Goal: Task Accomplishment & Management: Manage account settings

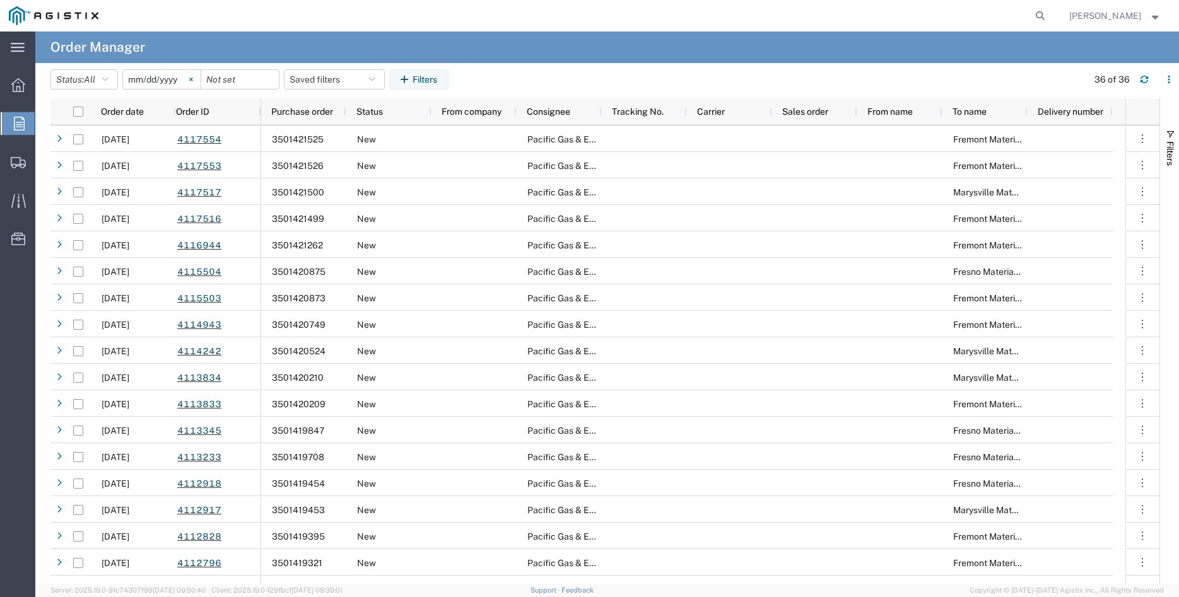
click at [198, 80] on svg-icon at bounding box center [191, 79] width 19 height 19
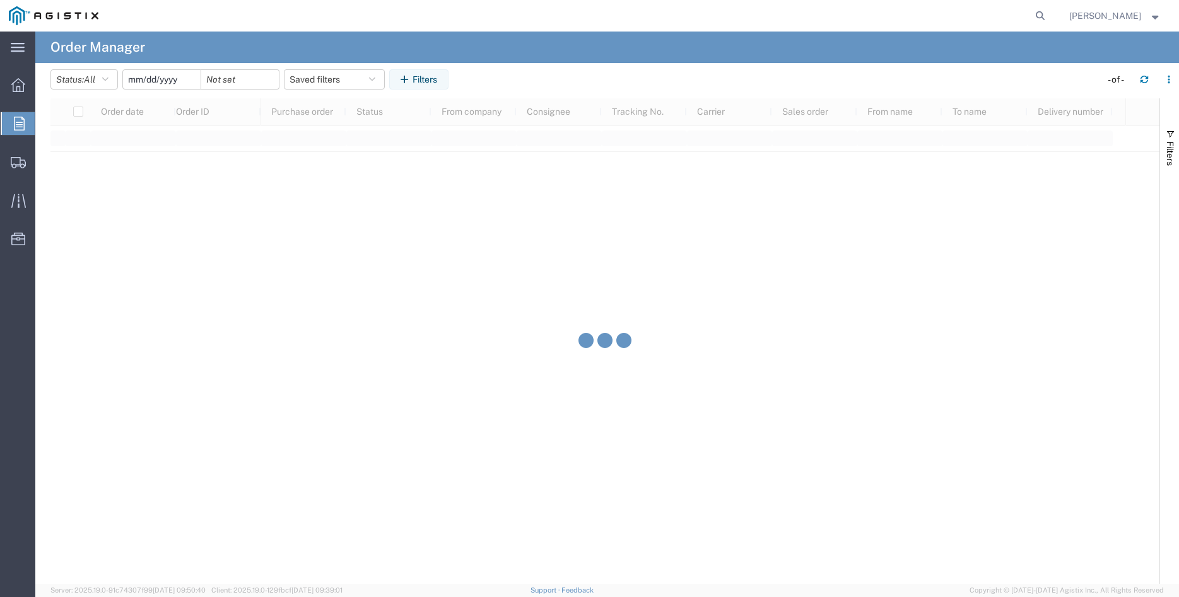
click at [160, 81] on input "date" at bounding box center [162, 79] width 78 height 19
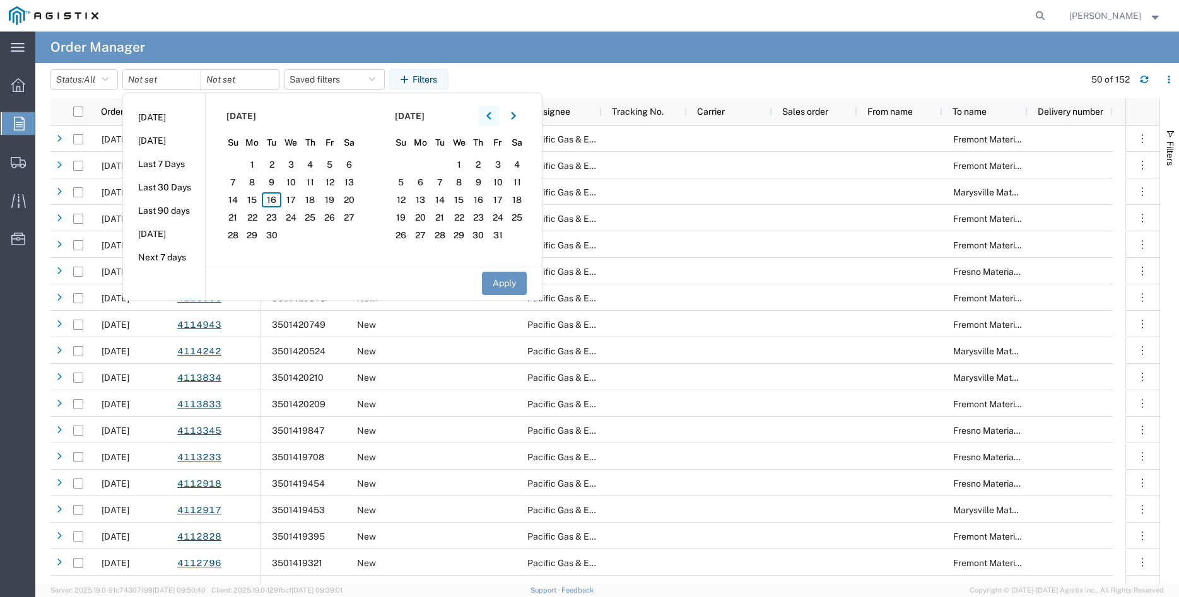
click at [491, 115] on icon "button" at bounding box center [488, 116] width 4 height 8
click at [274, 199] on span "13" at bounding box center [272, 199] width 20 height 15
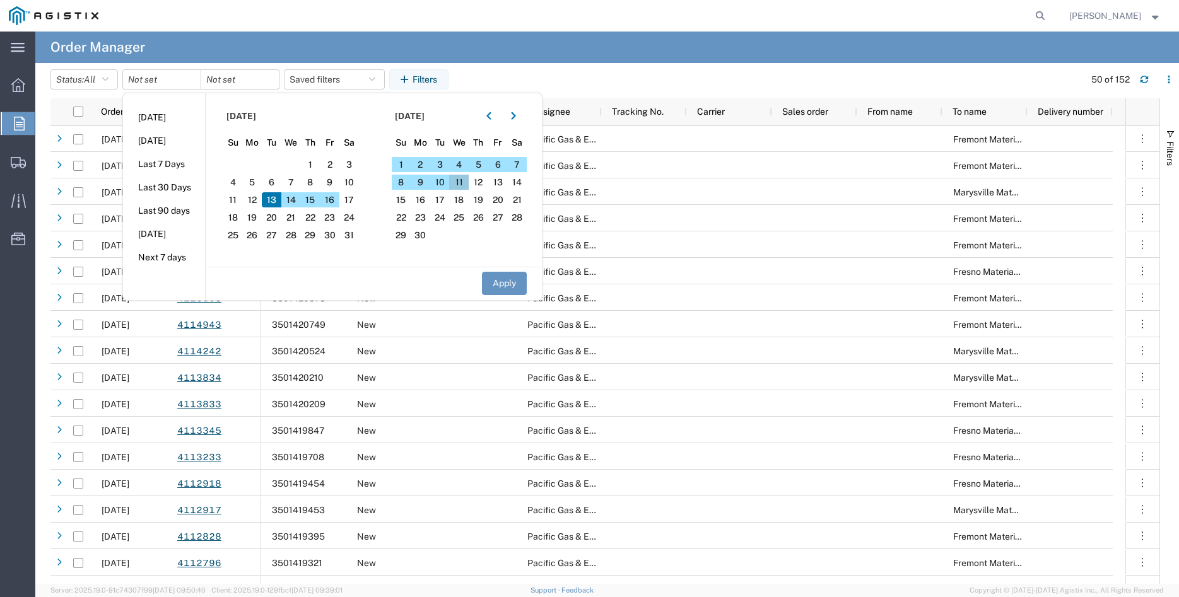
click at [466, 179] on span "11" at bounding box center [459, 182] width 20 height 15
click at [515, 284] on button "Apply" at bounding box center [504, 283] width 45 height 23
type input "[DATE]"
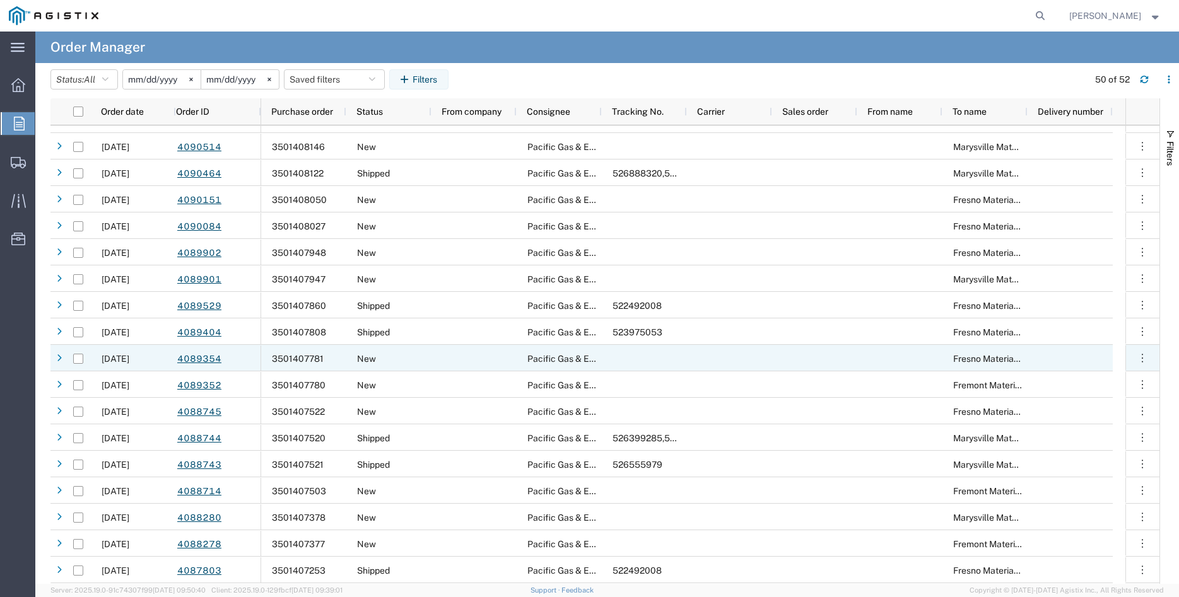
scroll to position [919, 0]
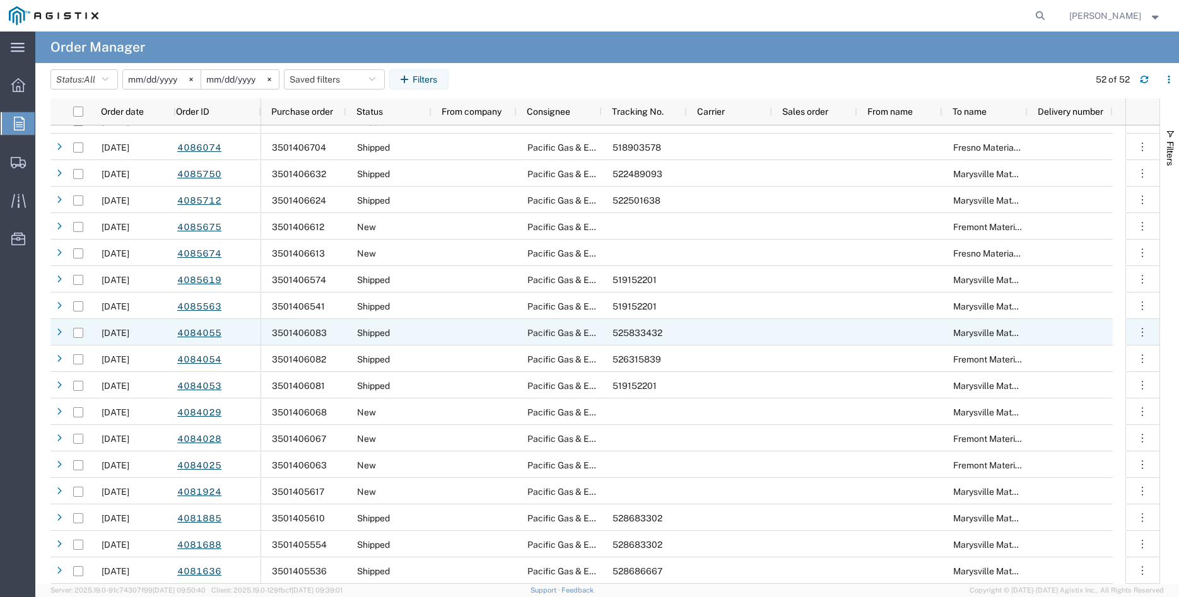
scroll to position [920, 0]
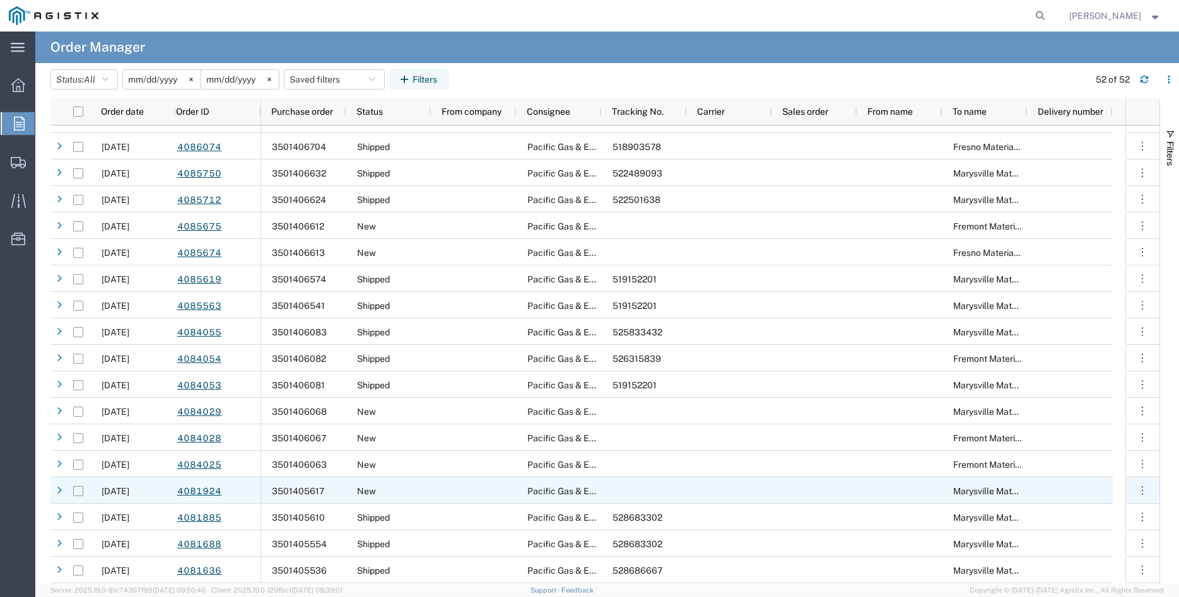
click at [79, 493] on input "Press Space to toggle row selection (unchecked)" at bounding box center [78, 491] width 10 height 10
checkbox input "true"
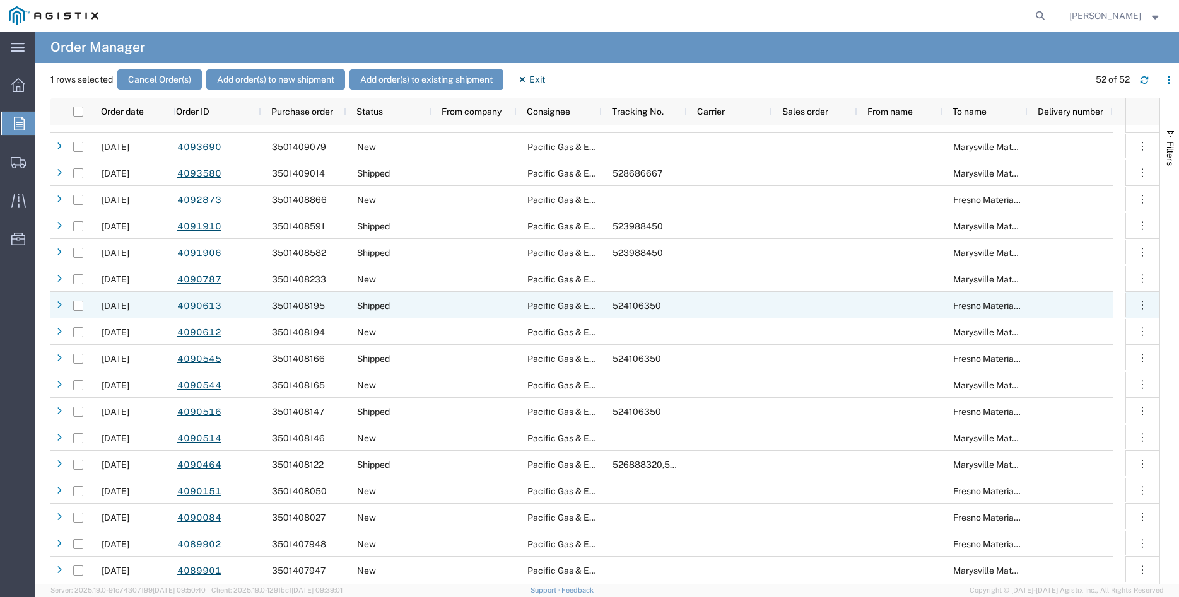
scroll to position [0, 0]
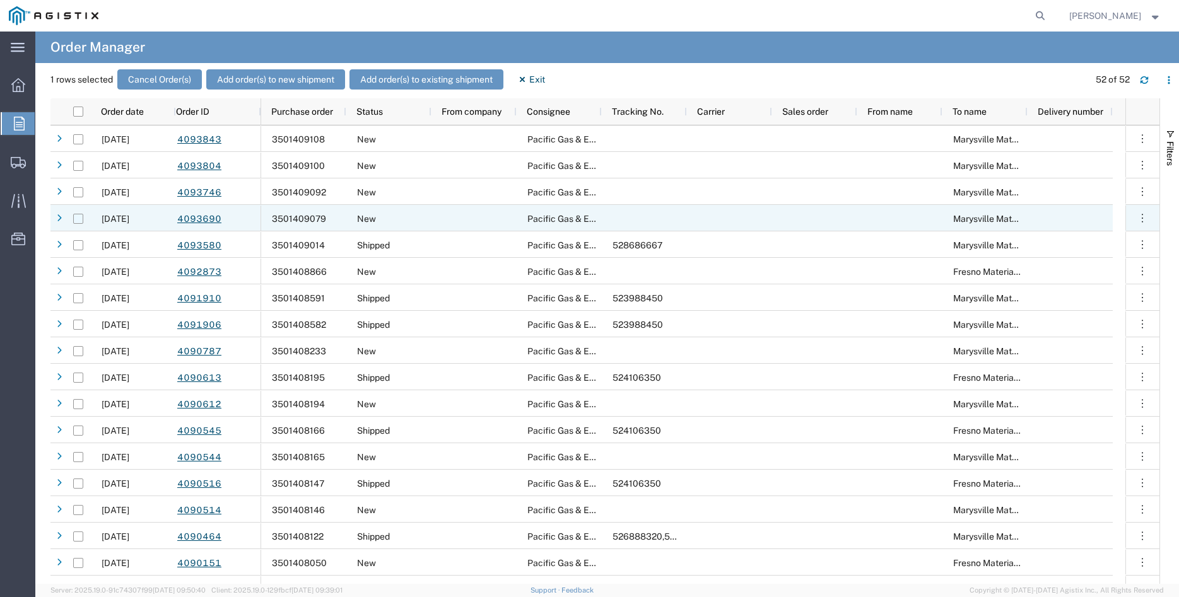
click at [76, 218] on input "Press Space to toggle row selection (unchecked)" at bounding box center [78, 219] width 10 height 10
checkbox input "true"
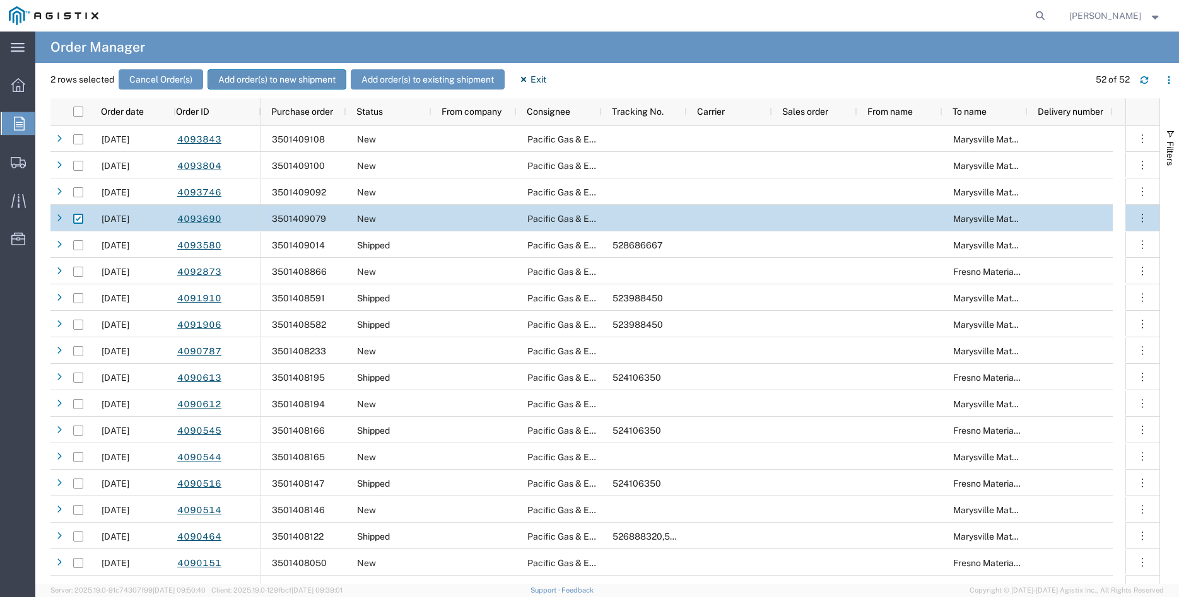
click at [271, 78] on button "Add order(s) to new shipment" at bounding box center [277, 79] width 139 height 20
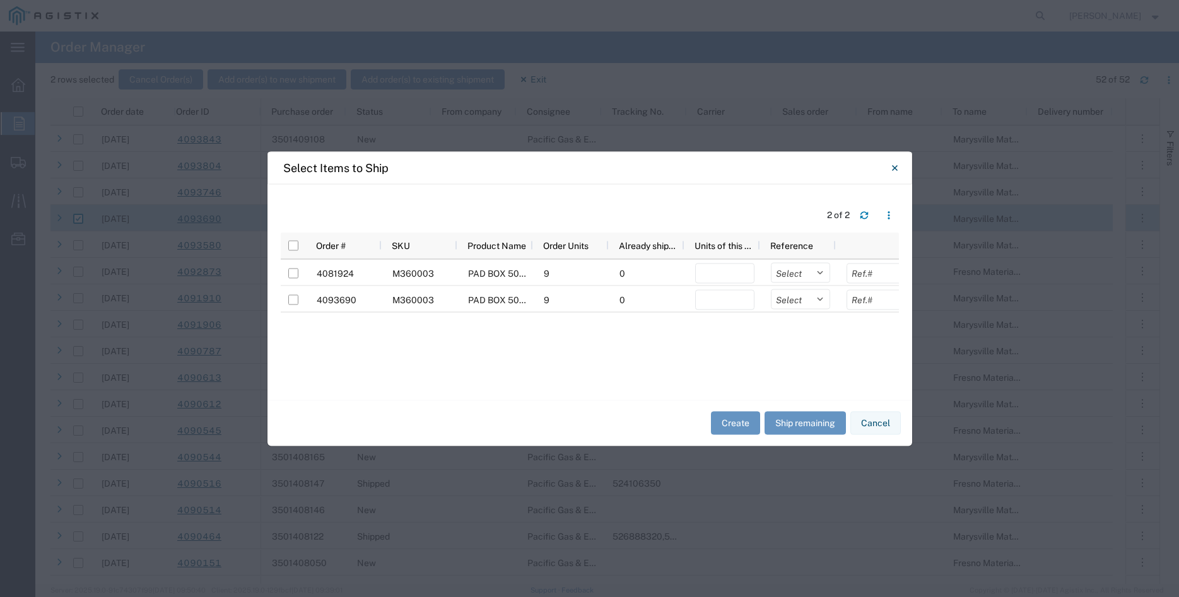
click at [1064, 56] on div "Select Items to Ship 2 of 2 Order # SKU Product Name Order Units Already shippe…" at bounding box center [589, 298] width 1179 height 597
click at [294, 248] on input "checkbox" at bounding box center [293, 245] width 10 height 10
checkbox input "true"
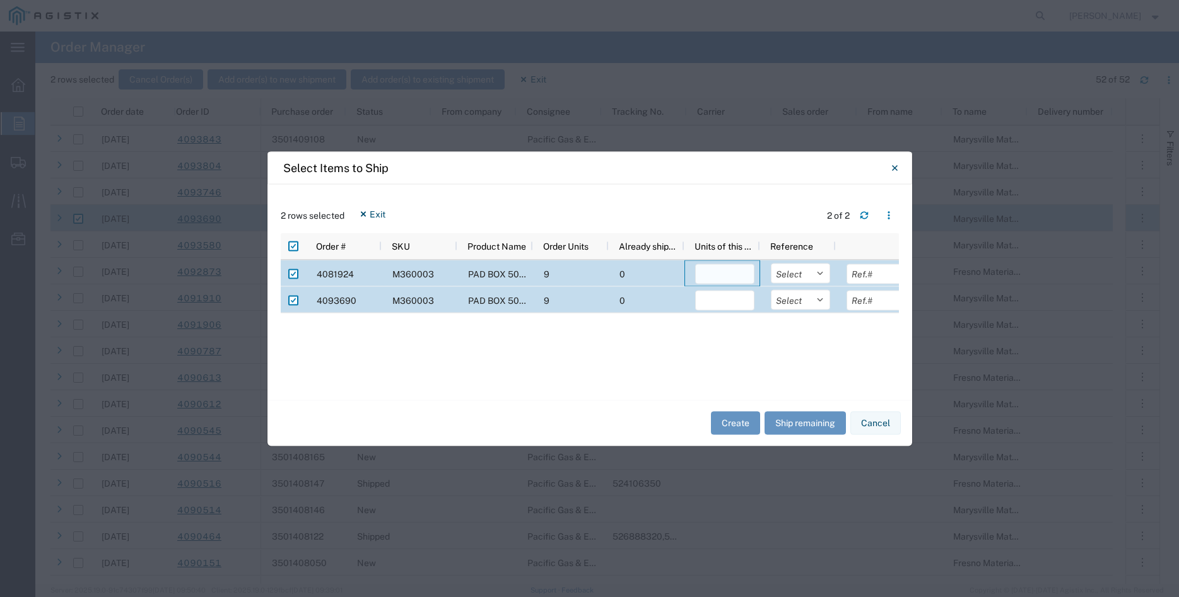
click at [702, 275] on input "number" at bounding box center [724, 274] width 59 height 20
type input "9"
click at [715, 308] on input "number" at bounding box center [724, 300] width 59 height 20
type input "9"
click at [771, 263] on select "Select Purchase Order Delivery Number" at bounding box center [800, 273] width 59 height 20
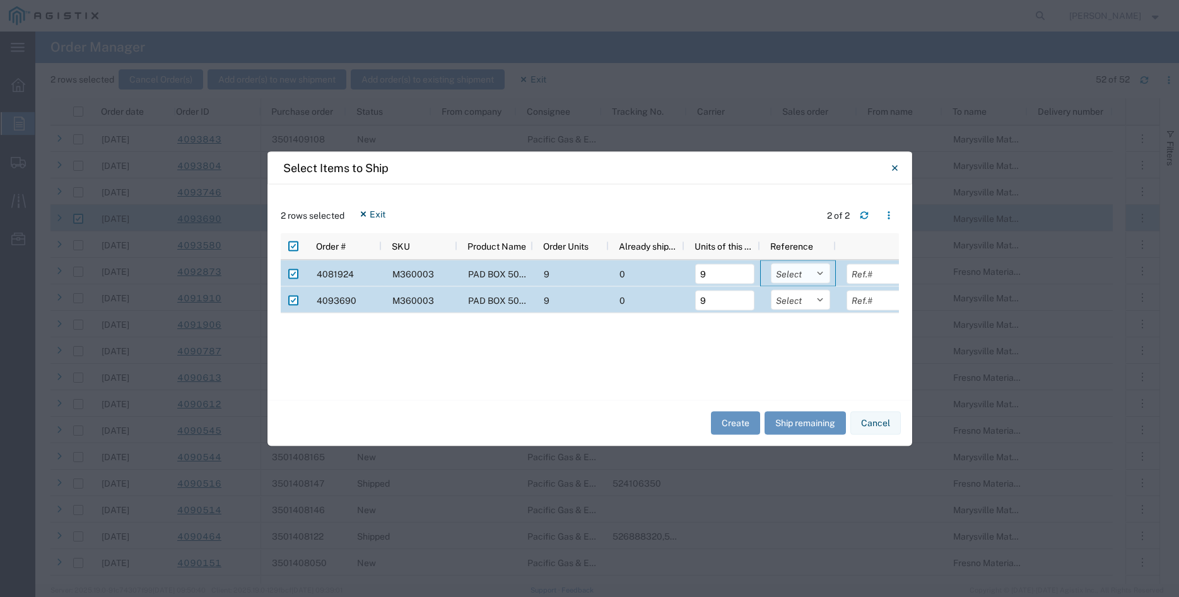
select select "PURCHORD"
click option "Purchase Order" at bounding box center [0, 0] width 0 height 0
click at [771, 290] on select "Select Purchase Order Delivery Number" at bounding box center [800, 300] width 59 height 20
select select "PURCHORD"
click option "Purchase Order" at bounding box center [0, 0] width 0 height 0
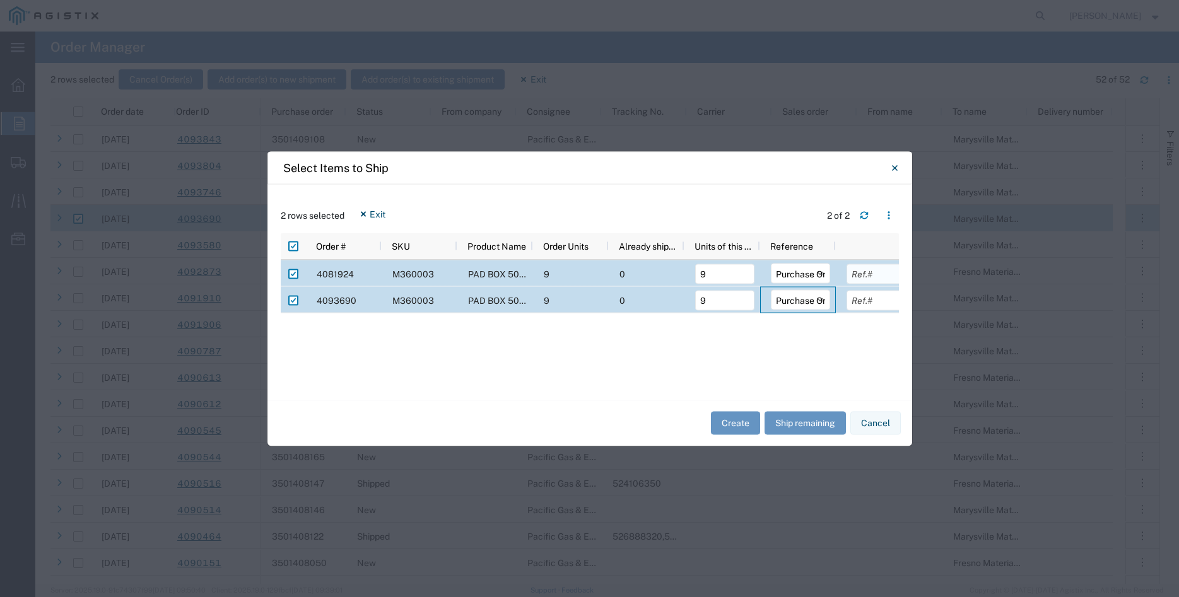
click at [866, 277] on input "text" at bounding box center [875, 274] width 59 height 20
click at [860, 274] on input "text" at bounding box center [875, 274] width 59 height 20
type input "6465.24"
click at [858, 306] on input "text" at bounding box center [875, 300] width 59 height 20
type input "6465.24"
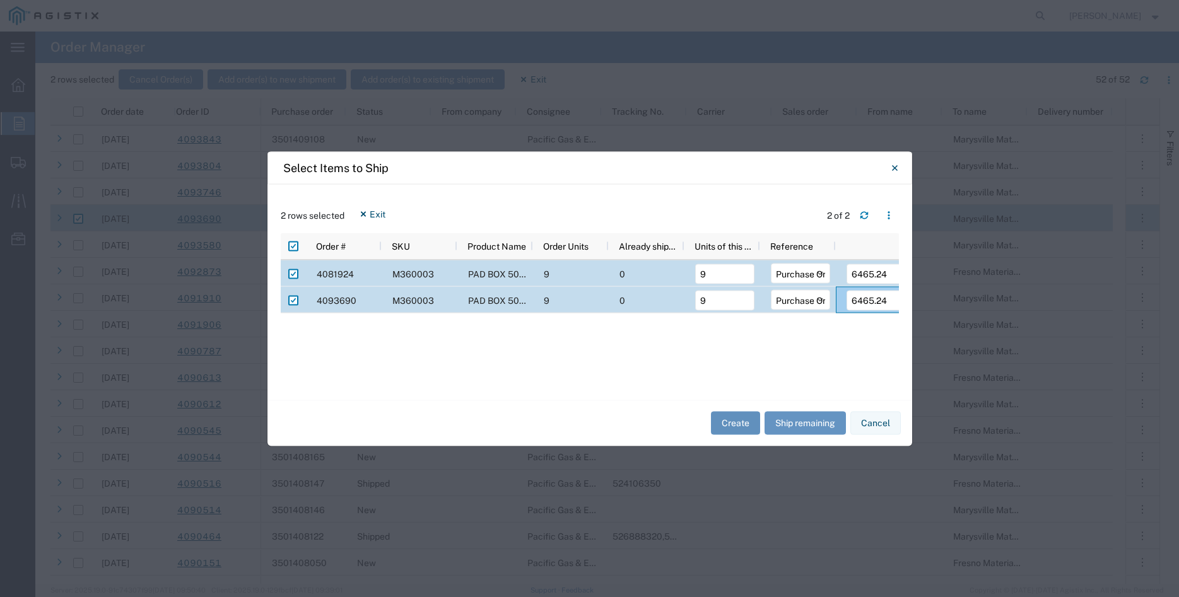
click at [736, 426] on button "Create" at bounding box center [735, 423] width 49 height 23
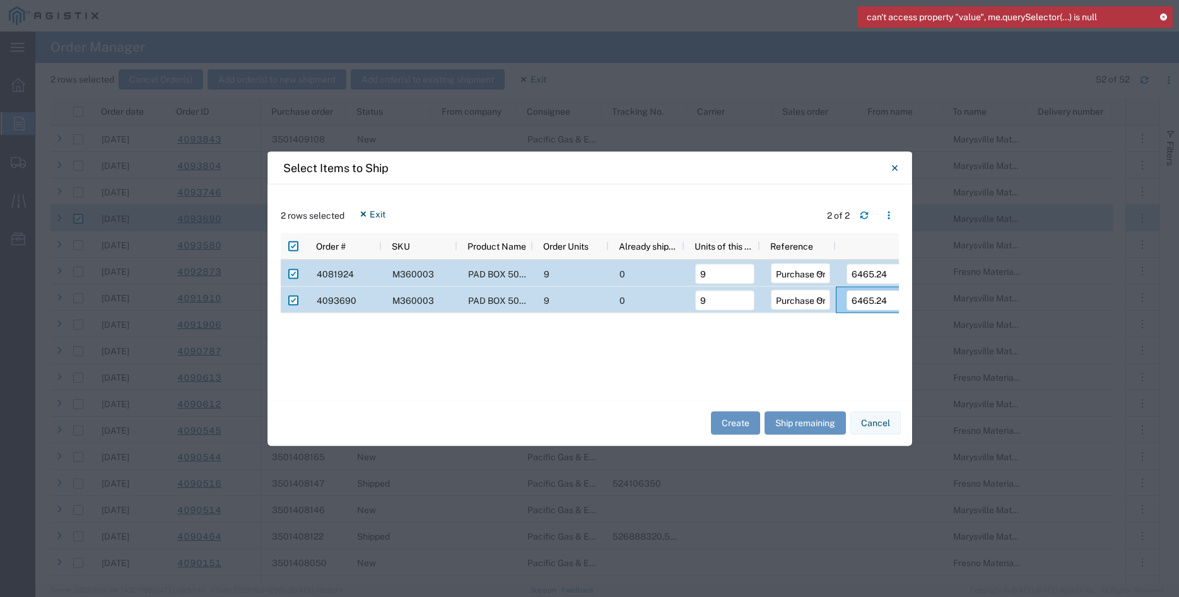
click at [1163, 15] on icon at bounding box center [1163, 16] width 9 height 7
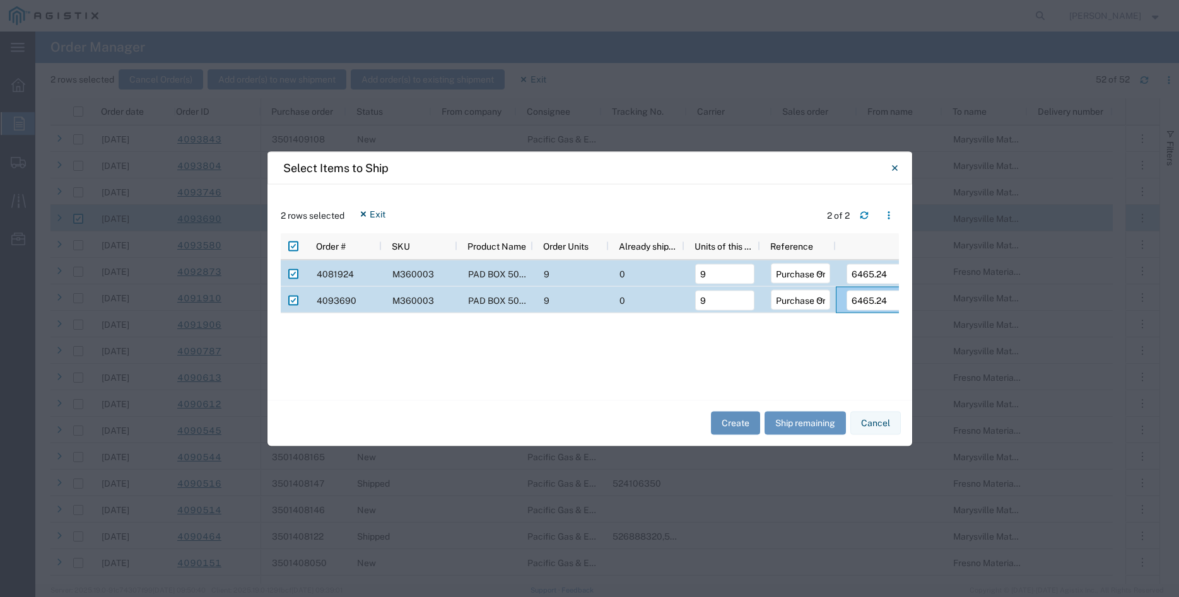
click at [730, 423] on button "Create" at bounding box center [735, 423] width 49 height 23
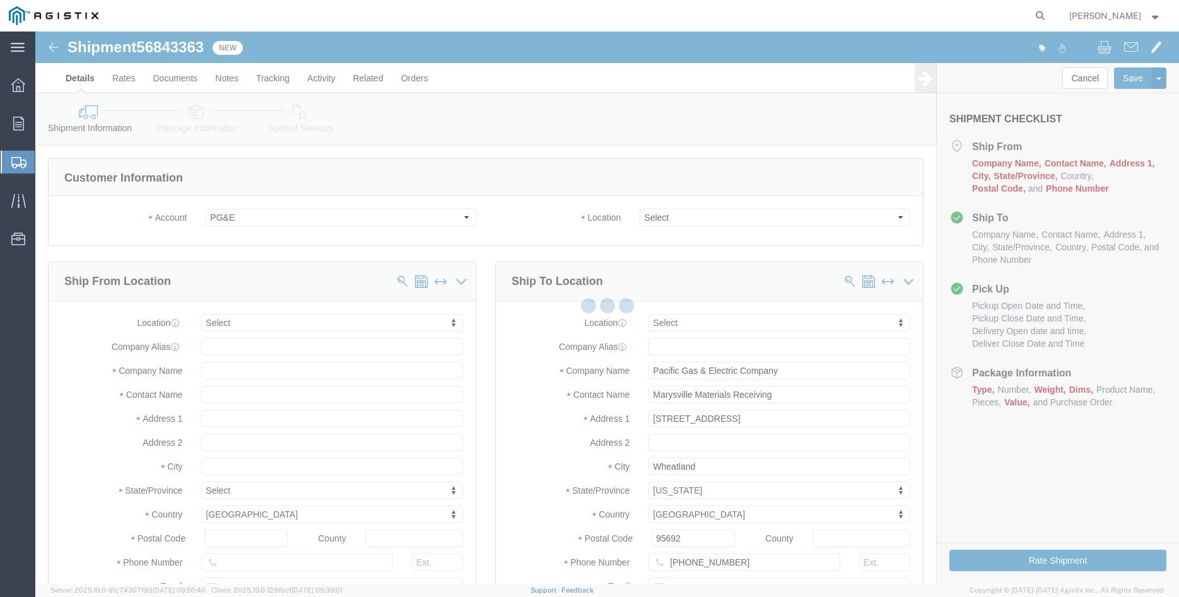
select select
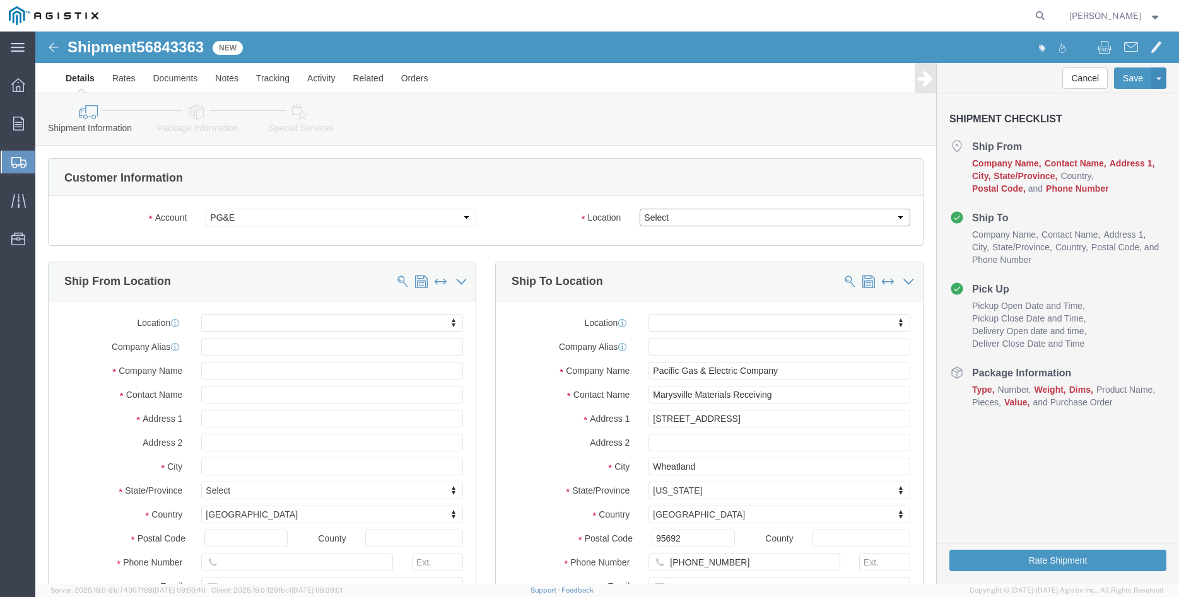
click select "Select All Others [GEOGRAPHIC_DATA] [GEOGRAPHIC_DATA] [GEOGRAPHIC_DATA] [GEOGRA…"
select select "19996"
click option "Wheatland [GEOGRAPHIC_DATA]"
click body "Shipment 56843363 New Details Rates Documents Notes Tracking Activity Related O…"
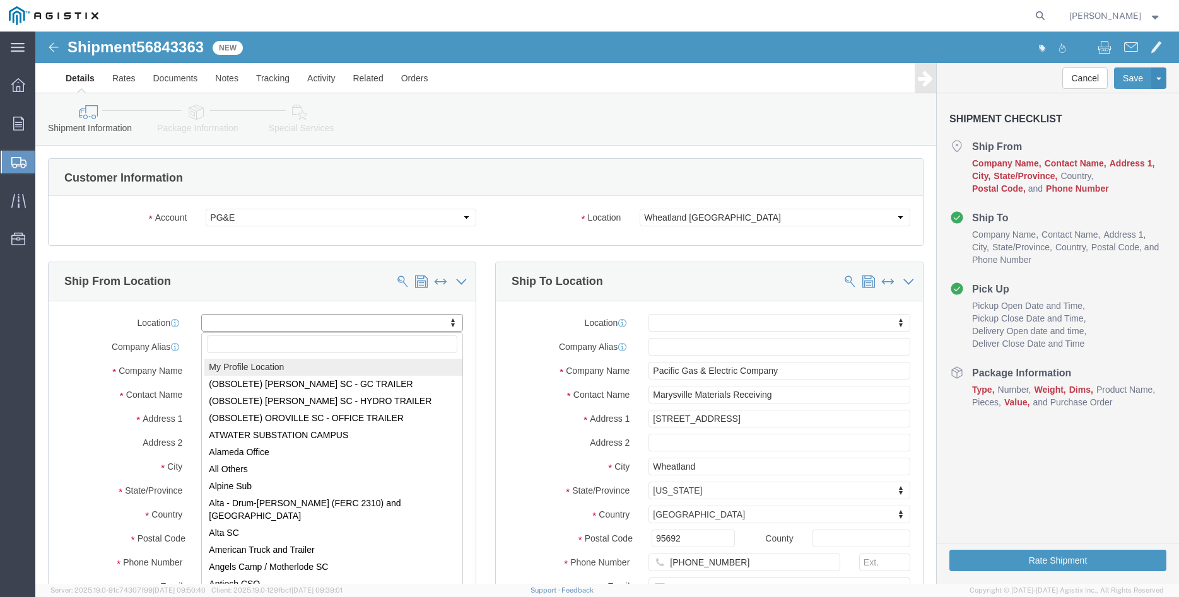
select select "MYPROFILE"
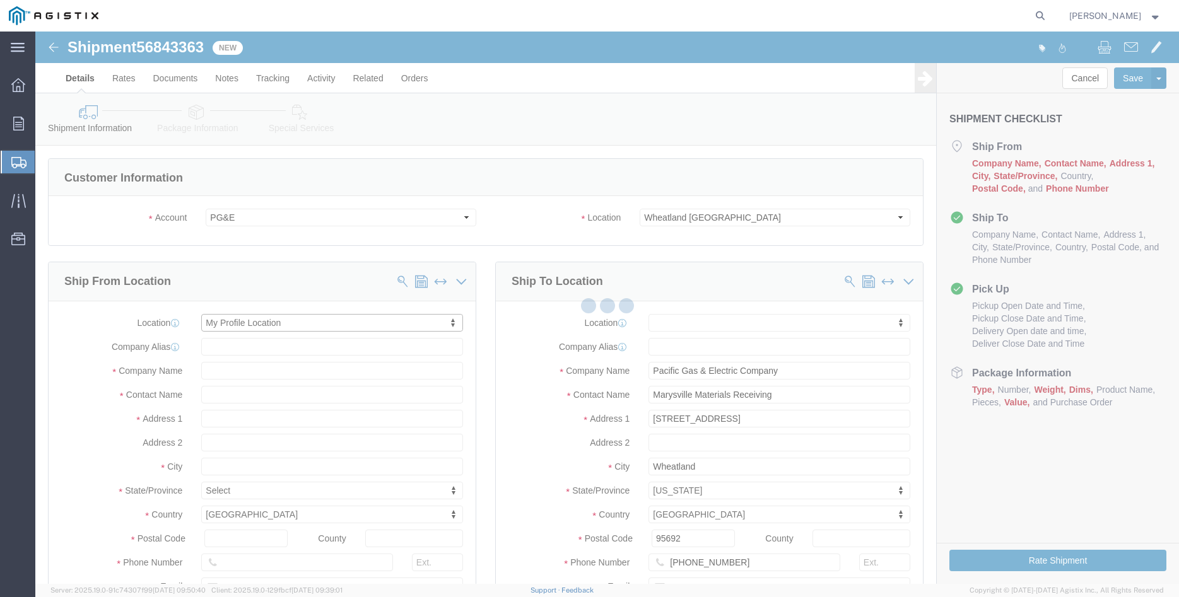
type input "305 [PERSON_NAME] DANCER DR"
type input "95377"
type input "[PHONE_NUMBER]"
type input "[PERSON_NAME][EMAIL_ADDRESS][DOMAIN_NAME]"
checkbox input "true"
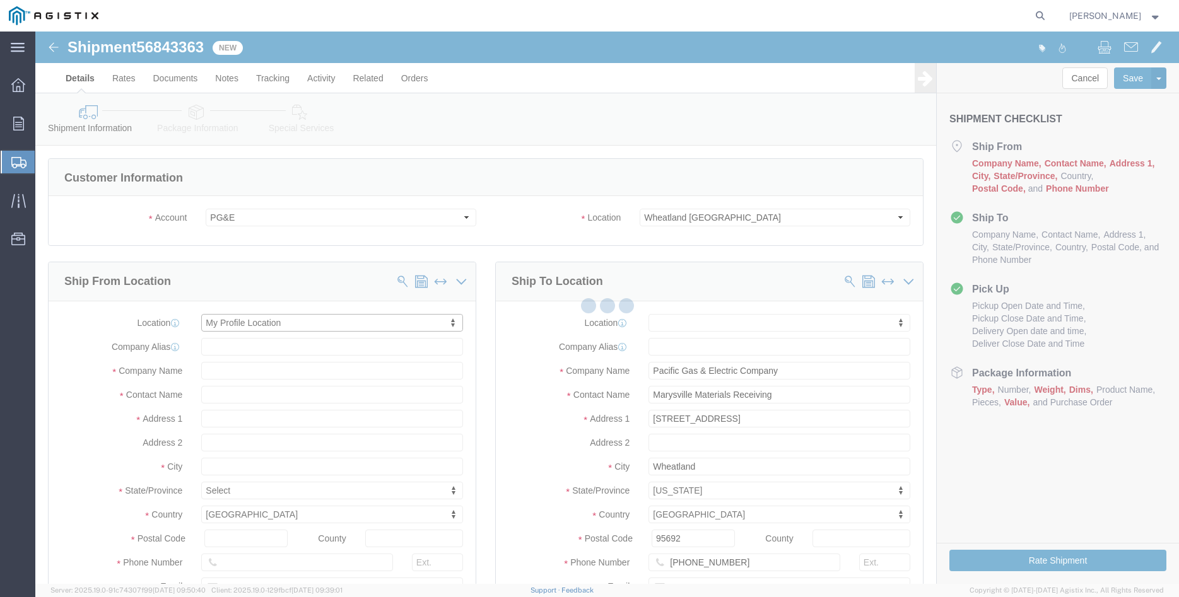
type input "[PERSON_NAME] Iron Works Inc"
type input "[PERSON_NAME]"
select select "CA"
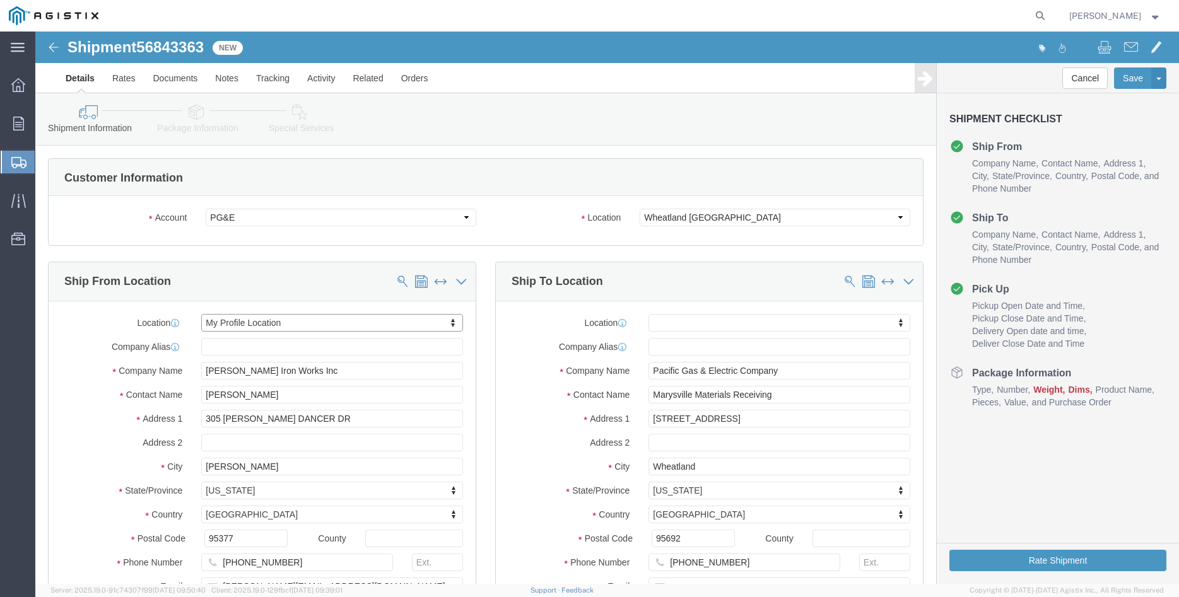
click div "Ship From Location Location My Profile Location My Profile Location (OBSOLETE) …"
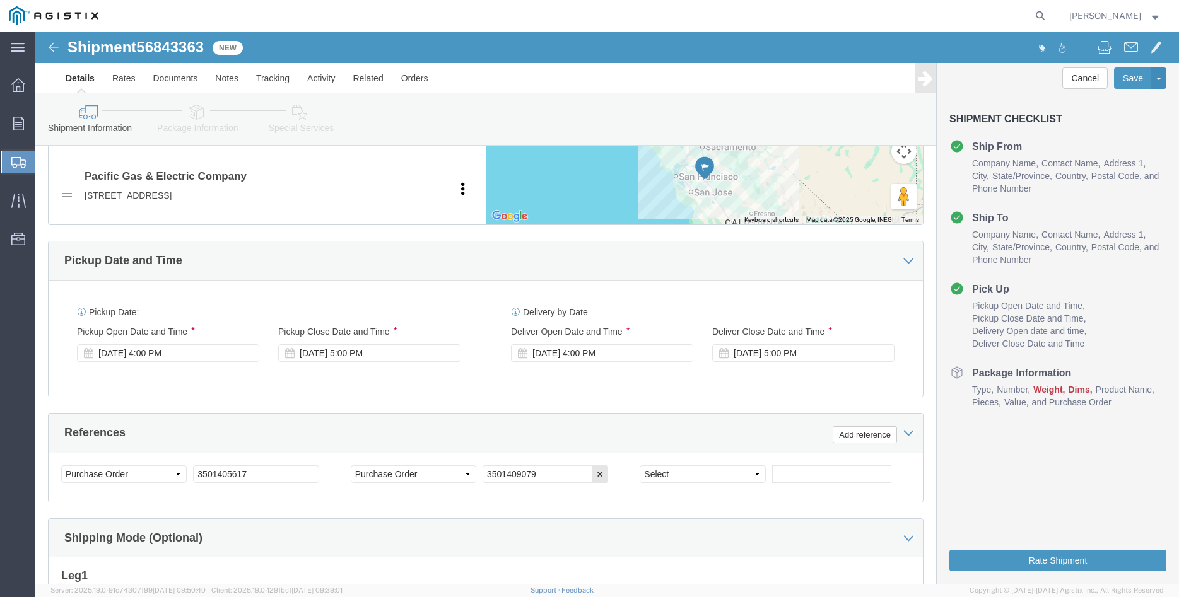
scroll to position [643, 0]
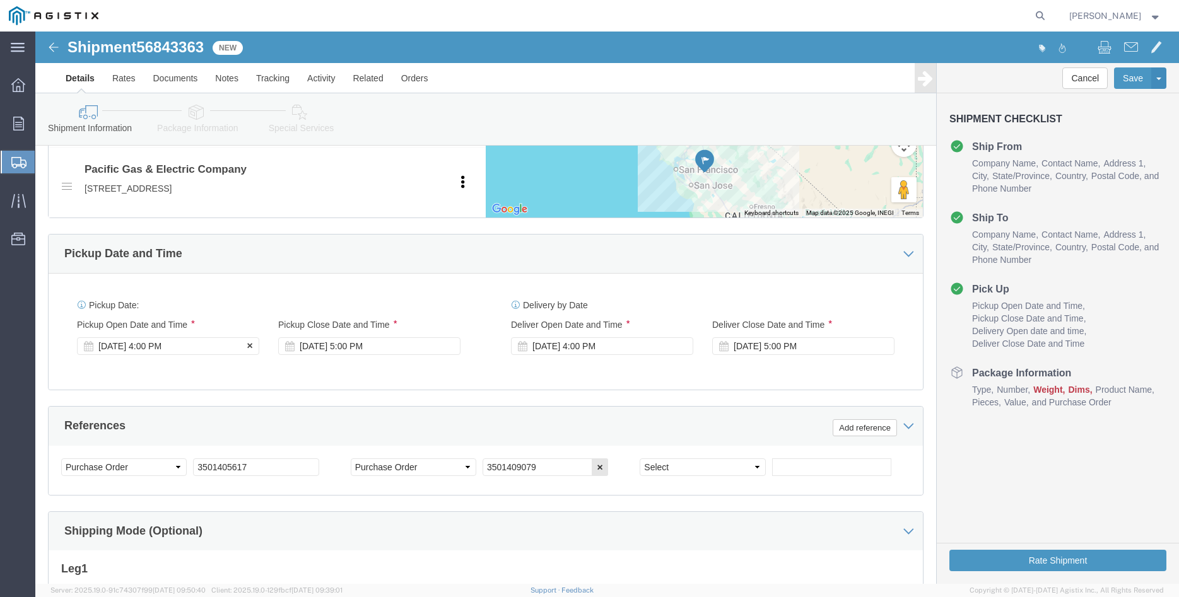
click div "[DATE] 4:00 PM"
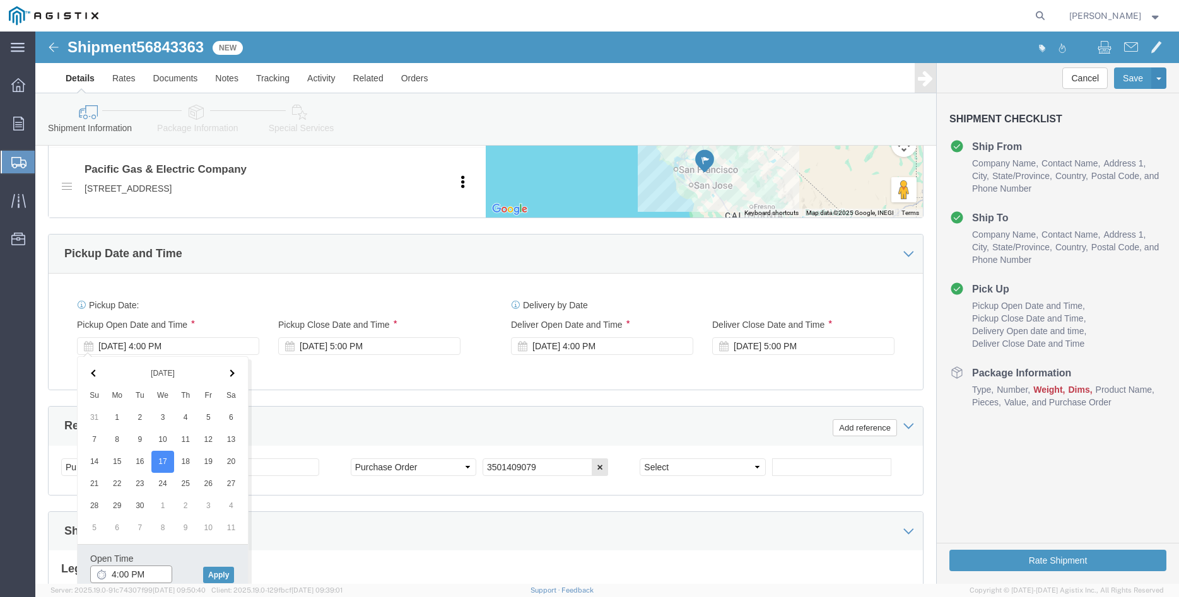
click input "4:00 PM"
type input "8:00 AM"
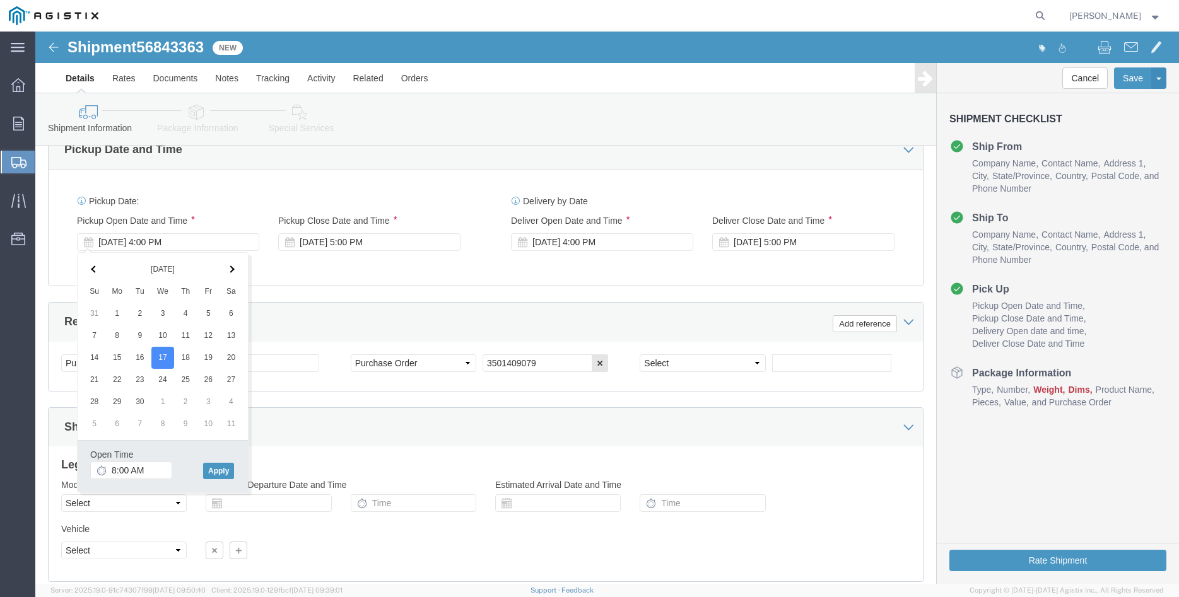
scroll to position [772, 0]
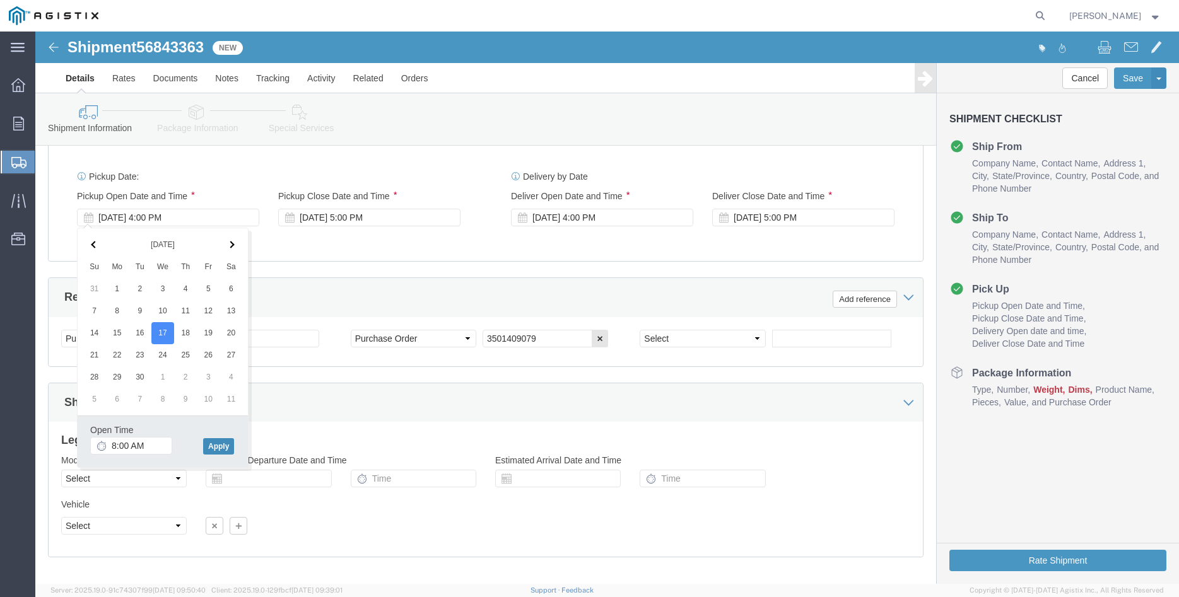
click button "Apply"
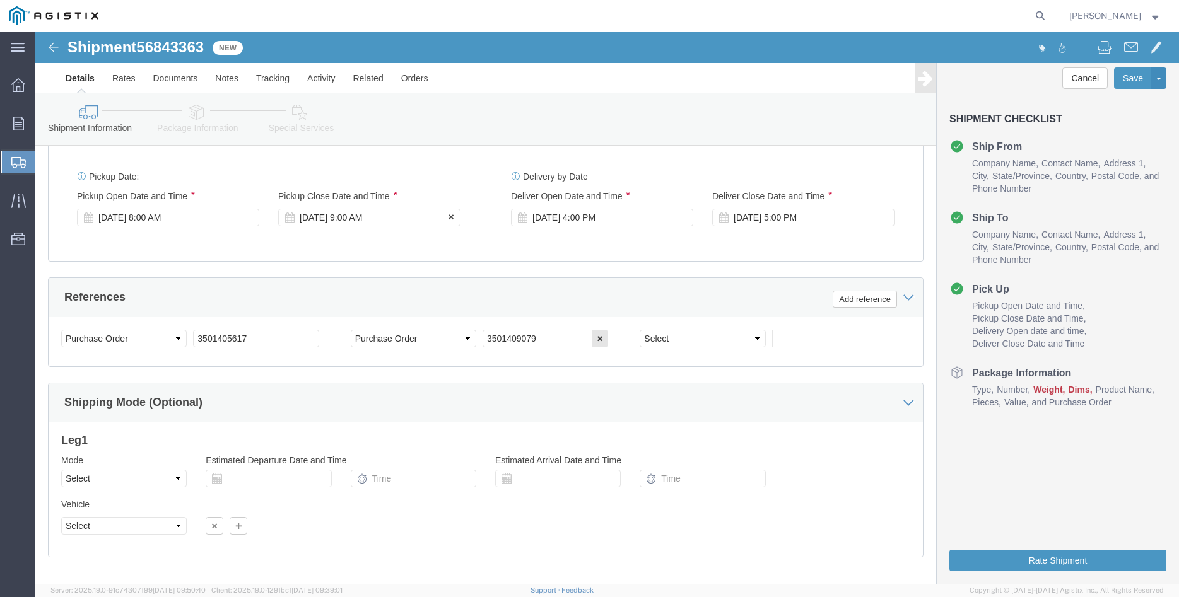
click div "[DATE] 9:00 AM"
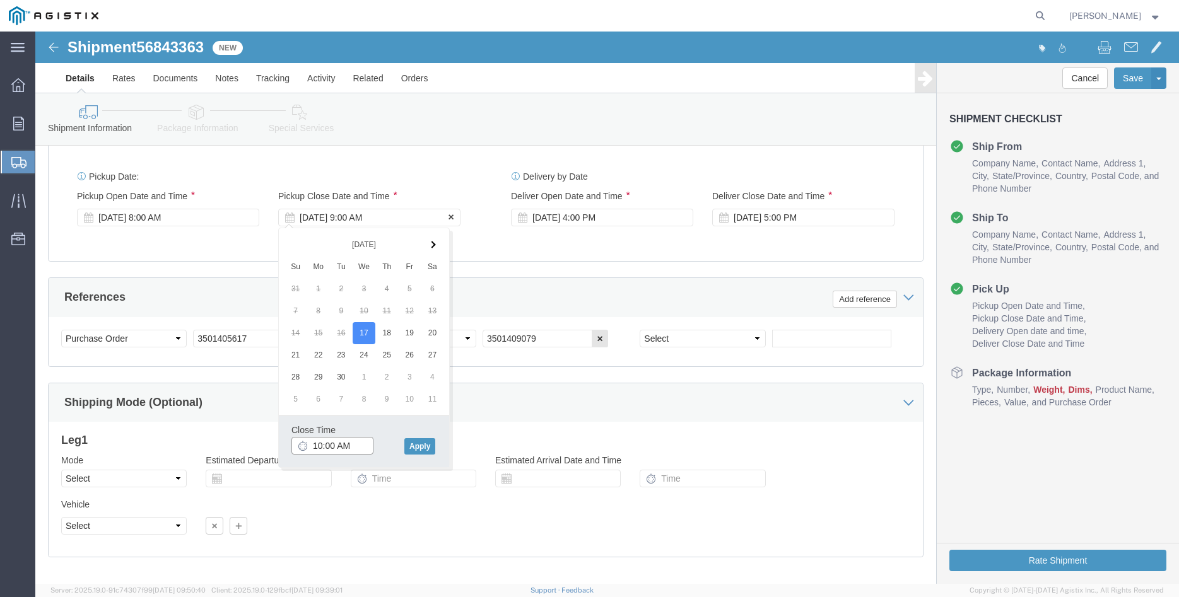
type input "10:00 AM"
click button "Apply"
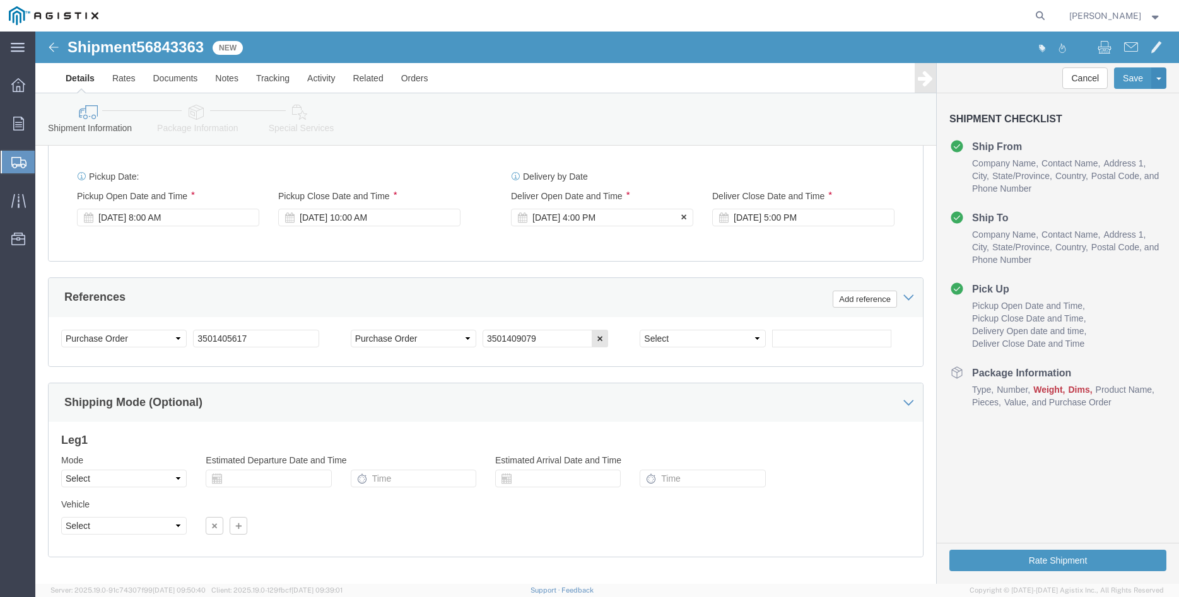
click div "[DATE] 4:00 PM"
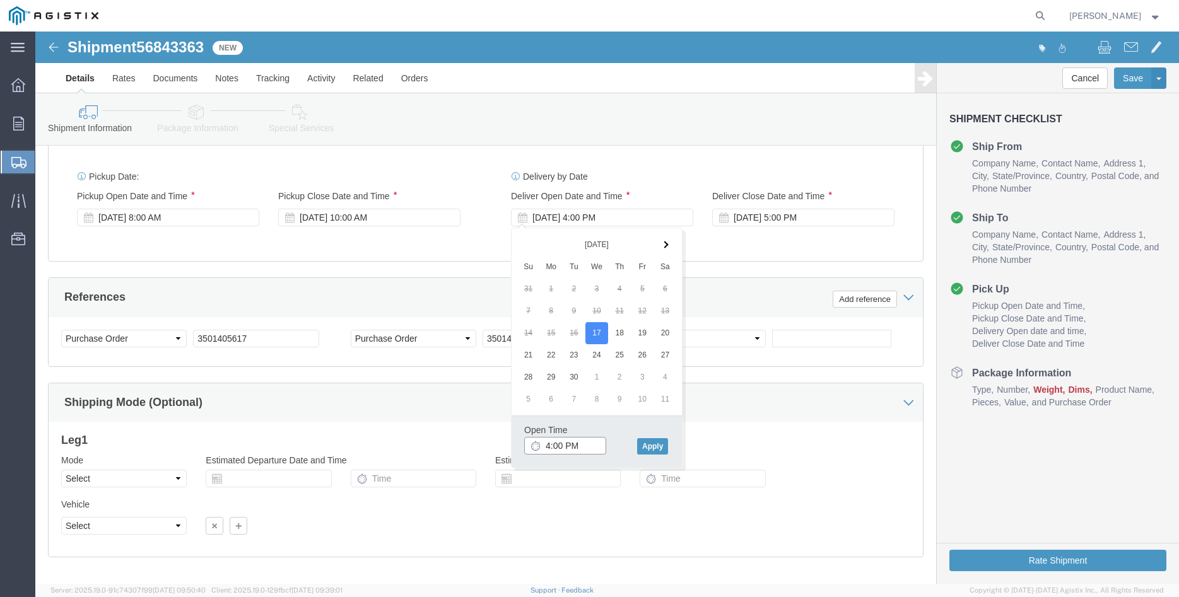
click input "4:00 PM"
type input "11:00 AM"
click button "Apply"
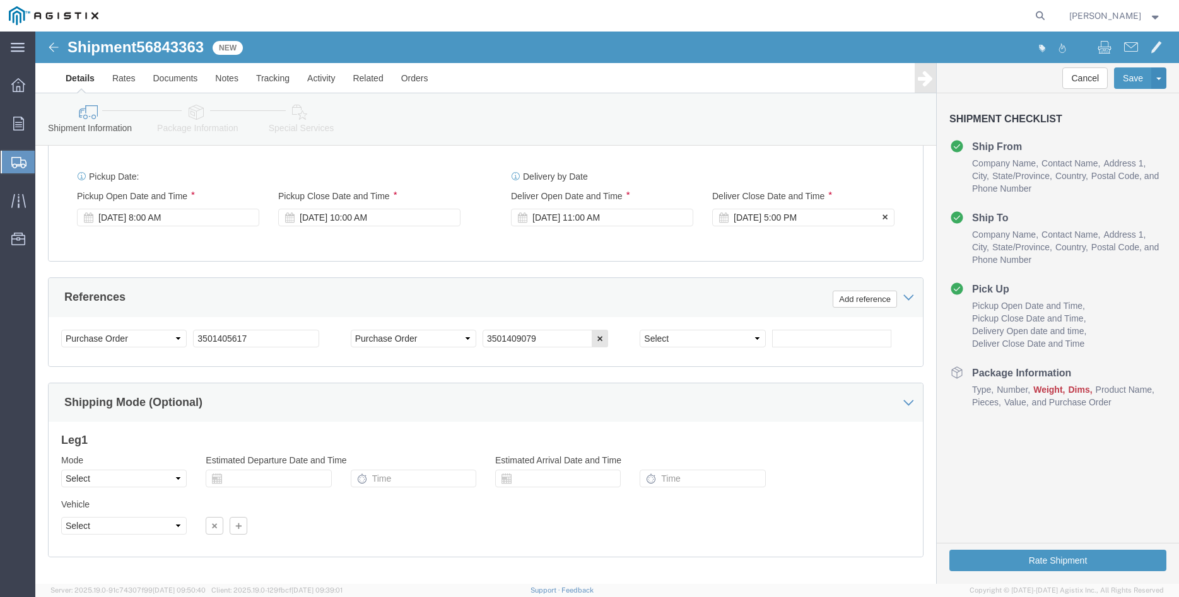
click div "[DATE] 5:00 PM"
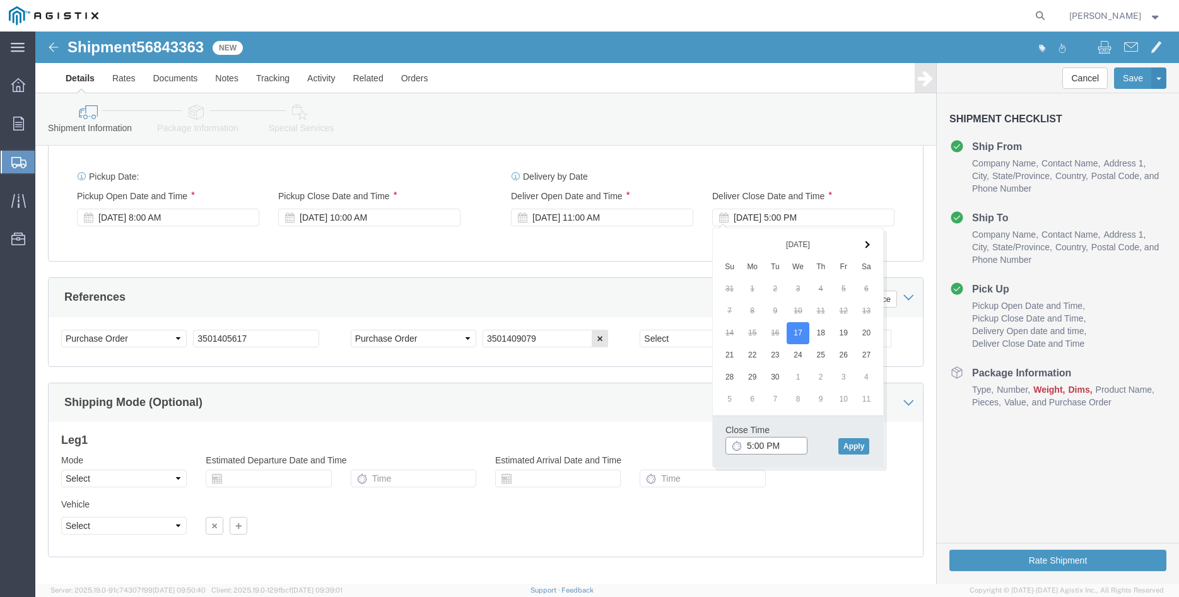
click input "5:00 PM"
type input "3:00 PM"
click button "Apply"
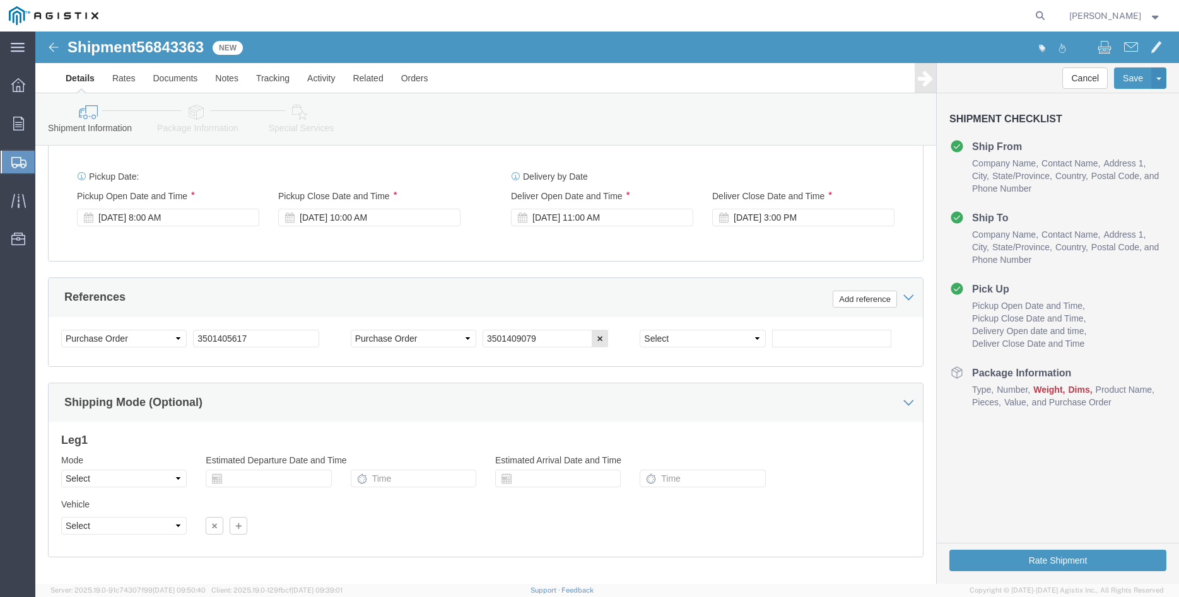
click div "Please fix the following errors Customer Information Account Select [PERSON_NAM…"
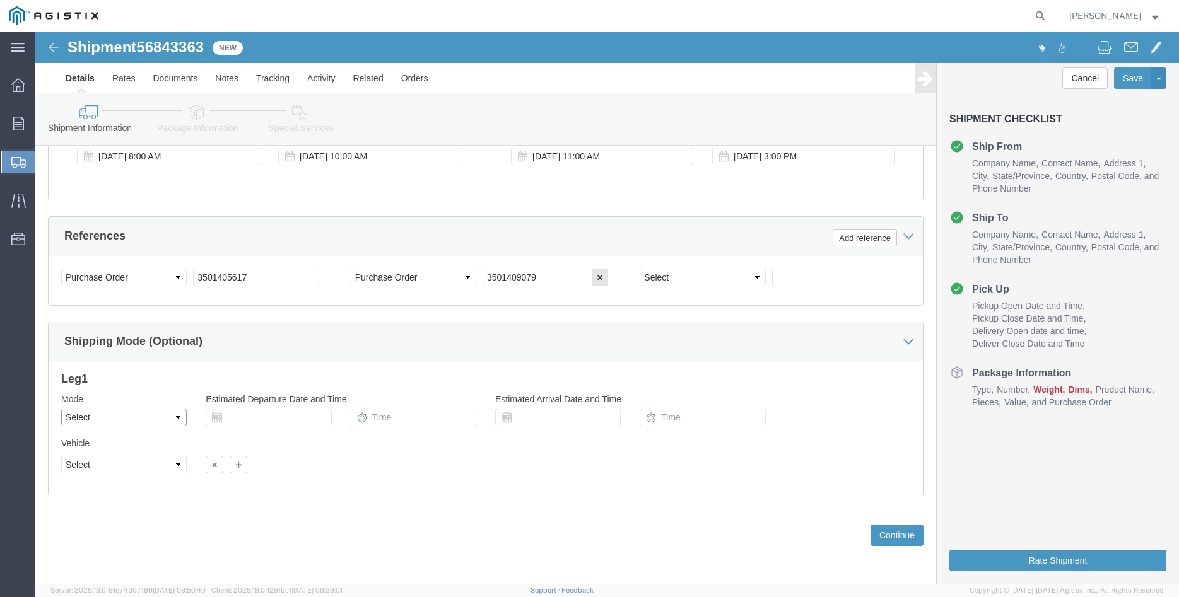
click select "Select Air Less than Truckload Multi-Leg Ocean Freight Rail Small Parcel Truckl…"
select select "TL"
click option "Truckload"
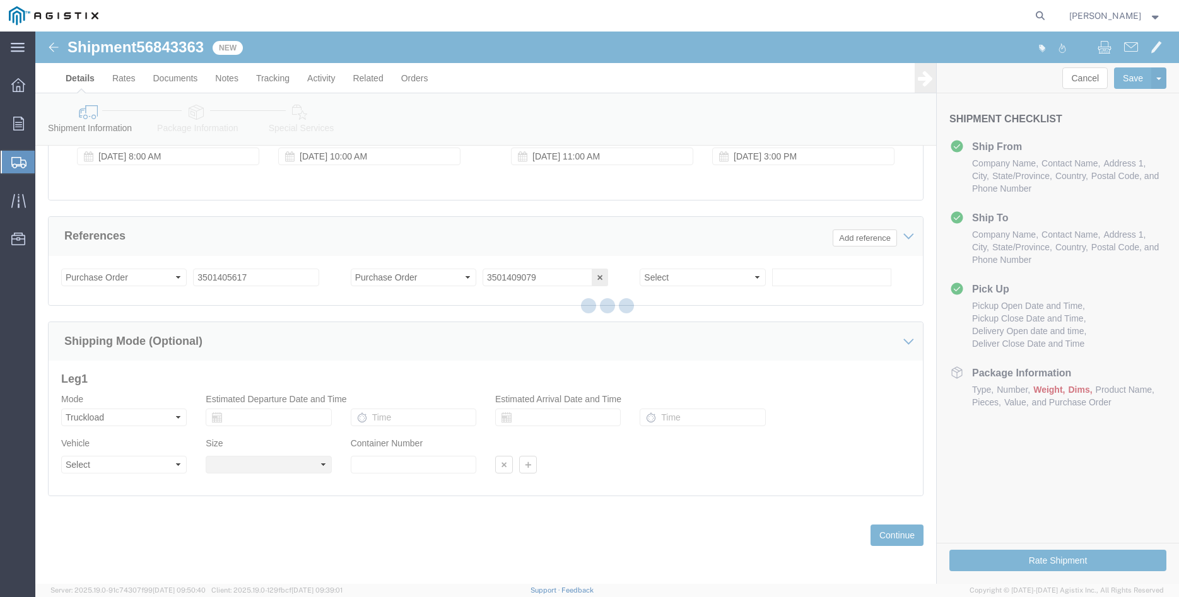
click div
click body "Shipment 56843363 New Details Rates Documents Notes Tracking Activity Related O…"
select select
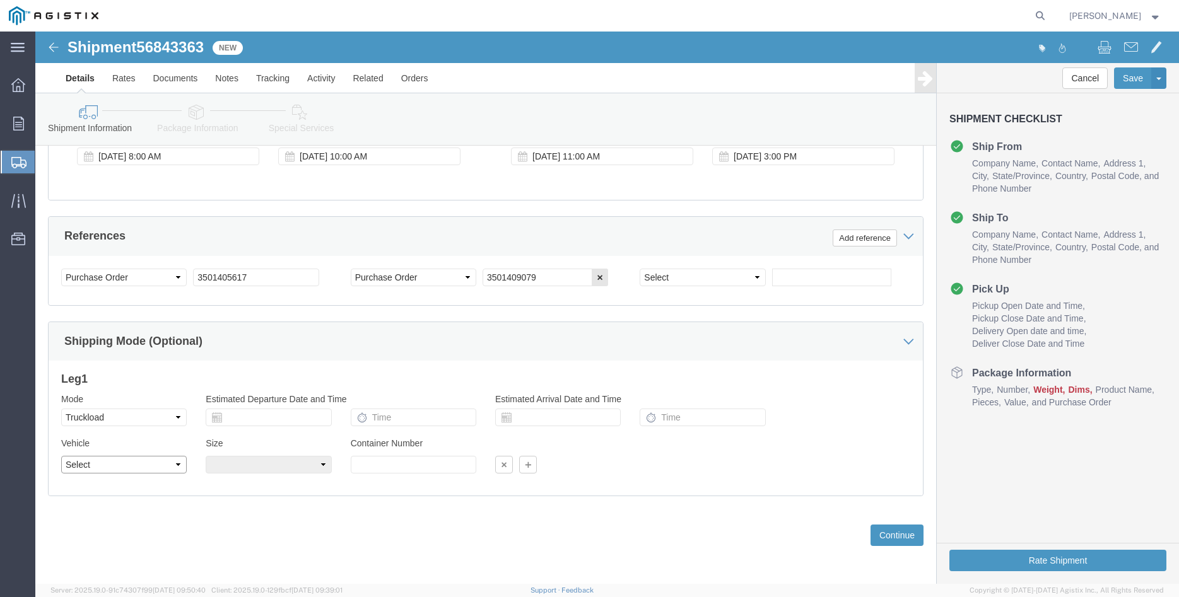
click select "Select 1-Ton (PSS) 10 Wheel 10 Yard Dump Truck 20 Yard Dump Truck Bobtail Botto…"
select select "FLBD"
click option "Flat Bed"
click select "Select 35 Feet 20 Feet 28 Feet 53 Feet 40 Feet 48 Feet"
select select "40FT"
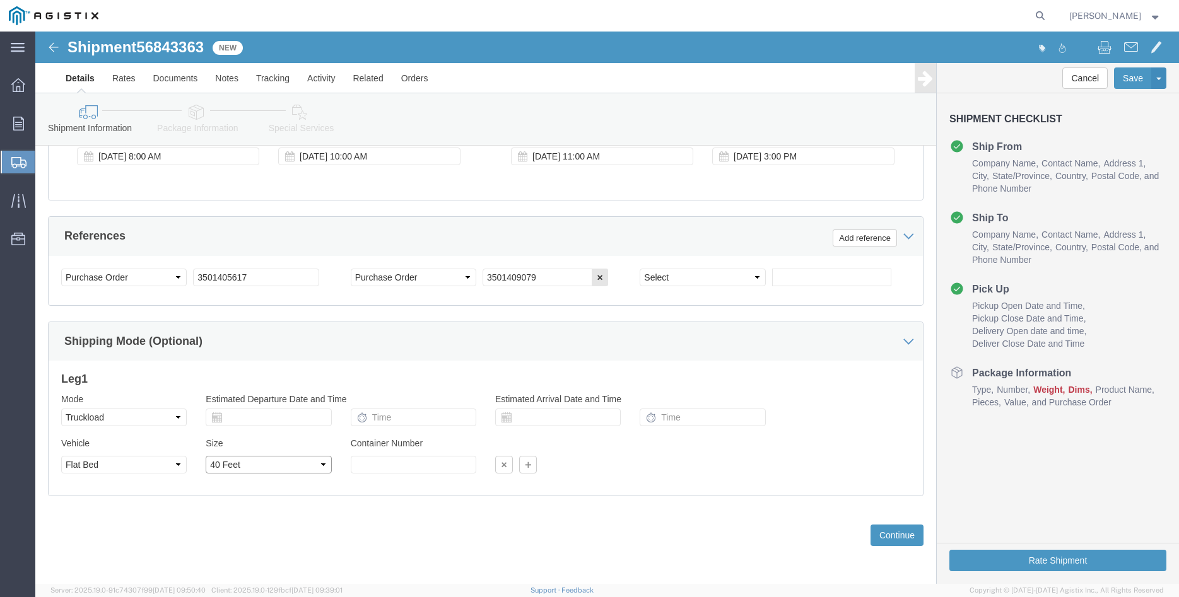
click option "40 Feet"
click div "Please fix the following errors Customer Information Account Select [PERSON_NAM…"
click button "Continue"
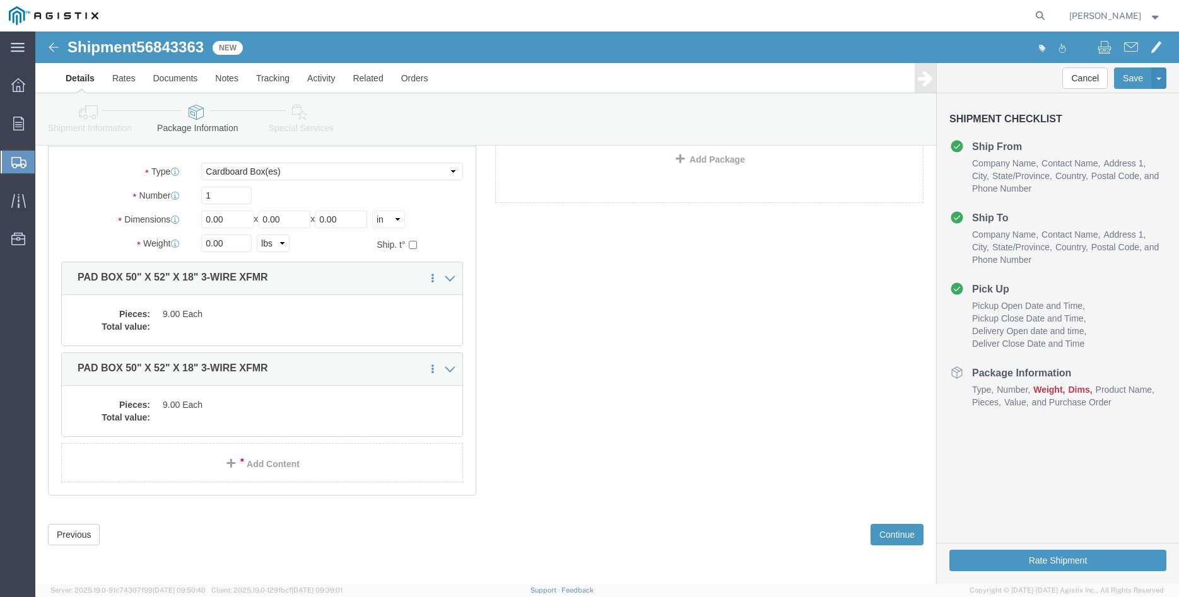
scroll to position [8, 0]
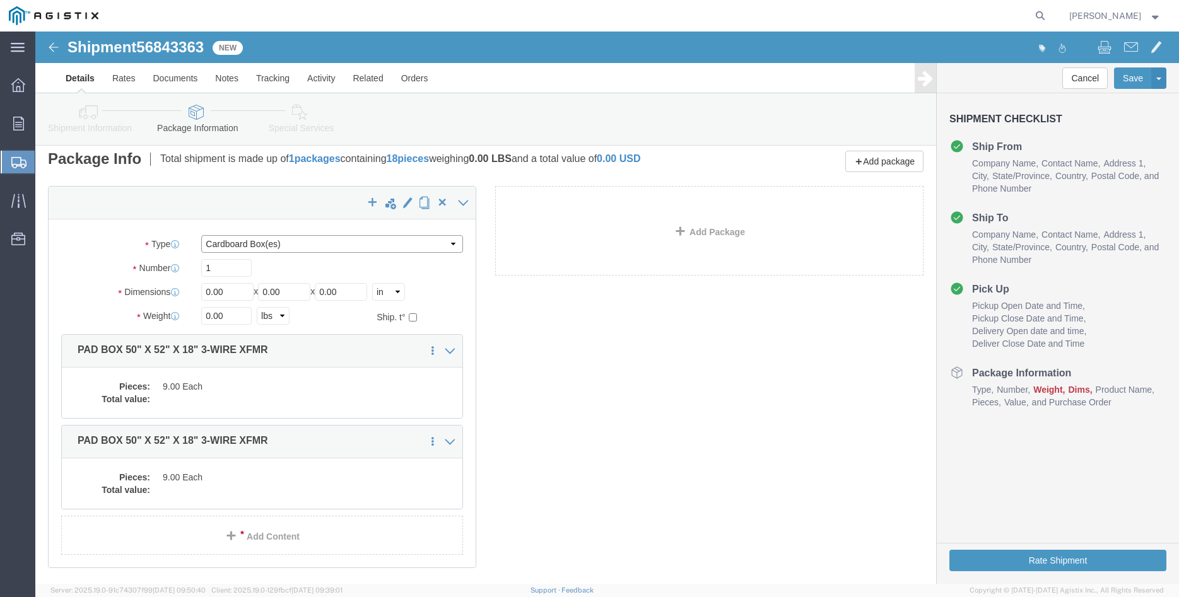
click select "Select Bulk Bundle(s) Cardboard Box(es) Carton(s) Crate(s) Drum(s) (Fiberboard)…"
select select "PONS"
click option "Pallet(s) Oversized (Not Stackable)"
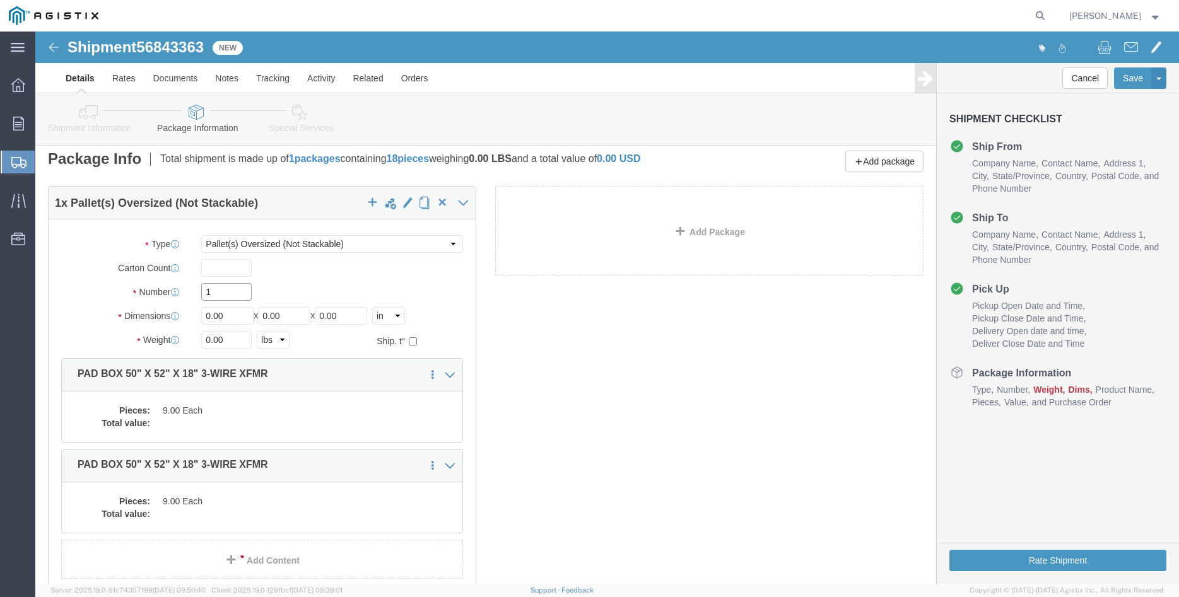
click input "1"
type input "6"
type input "64"
type input "66"
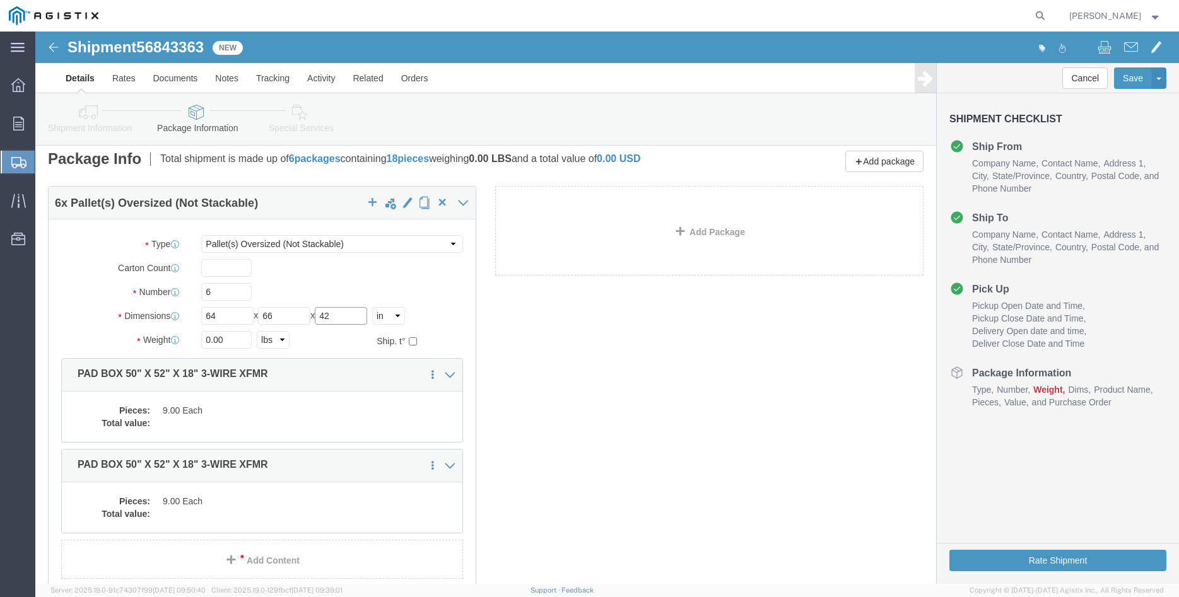
type input "42"
click input "0.00"
type input "10200"
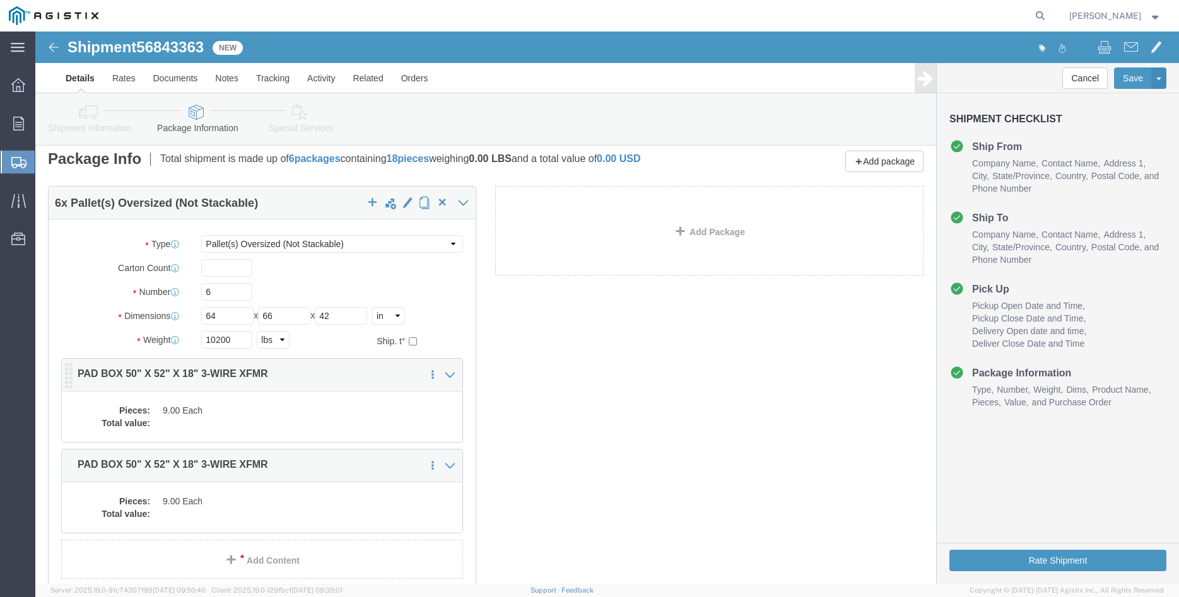
click dd "9.00 Each"
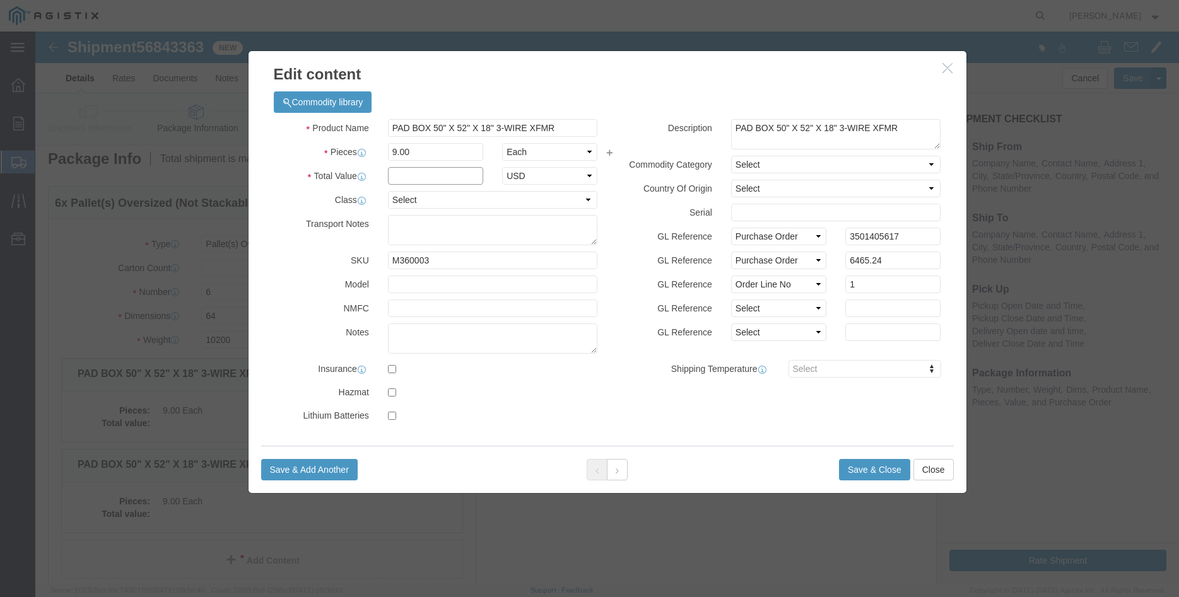
click input "text"
type input "6465.24"
click select "Select 50 55 60 65 70 85 92.5 100 125 175 250 300 400"
select select "100"
click option "100"
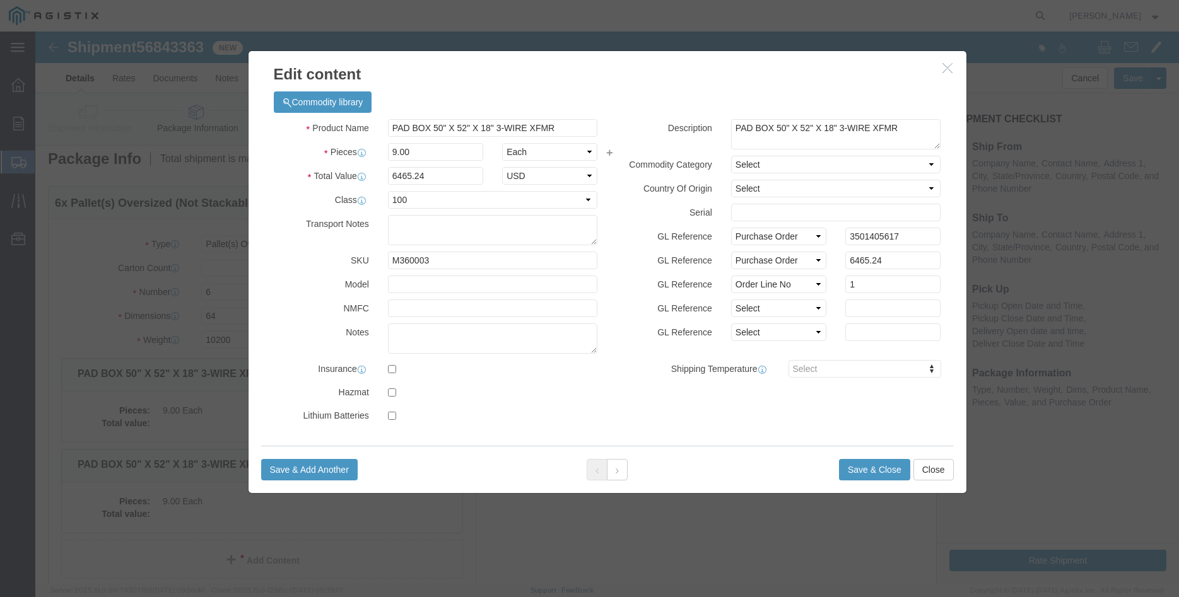
click label "GL Reference"
click button "Save & Close"
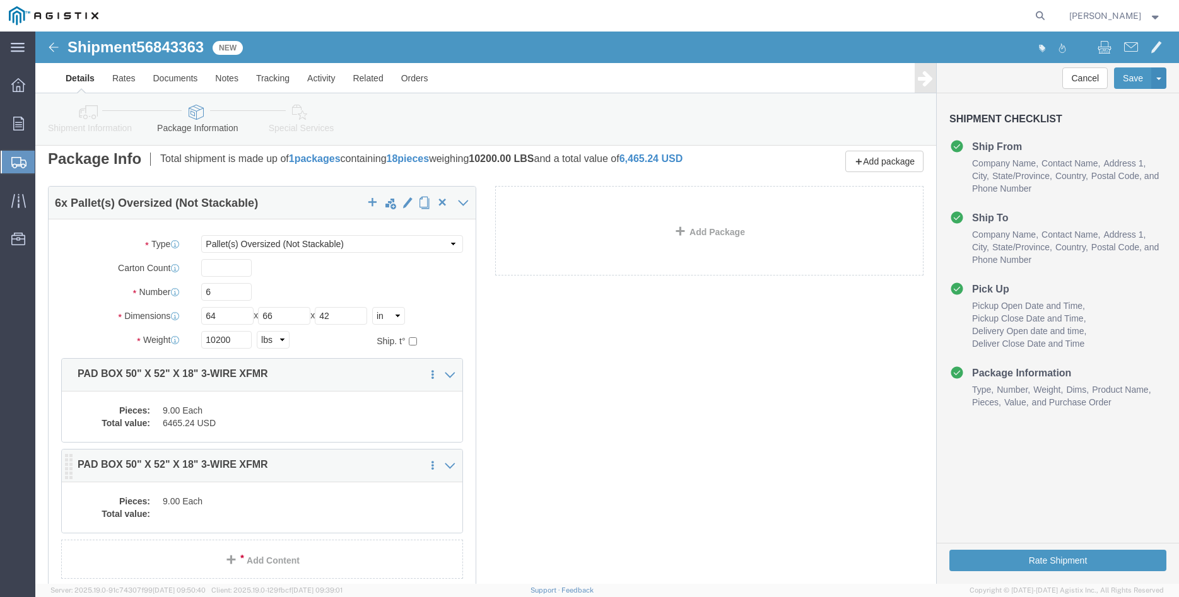
click dd "9.00 Each"
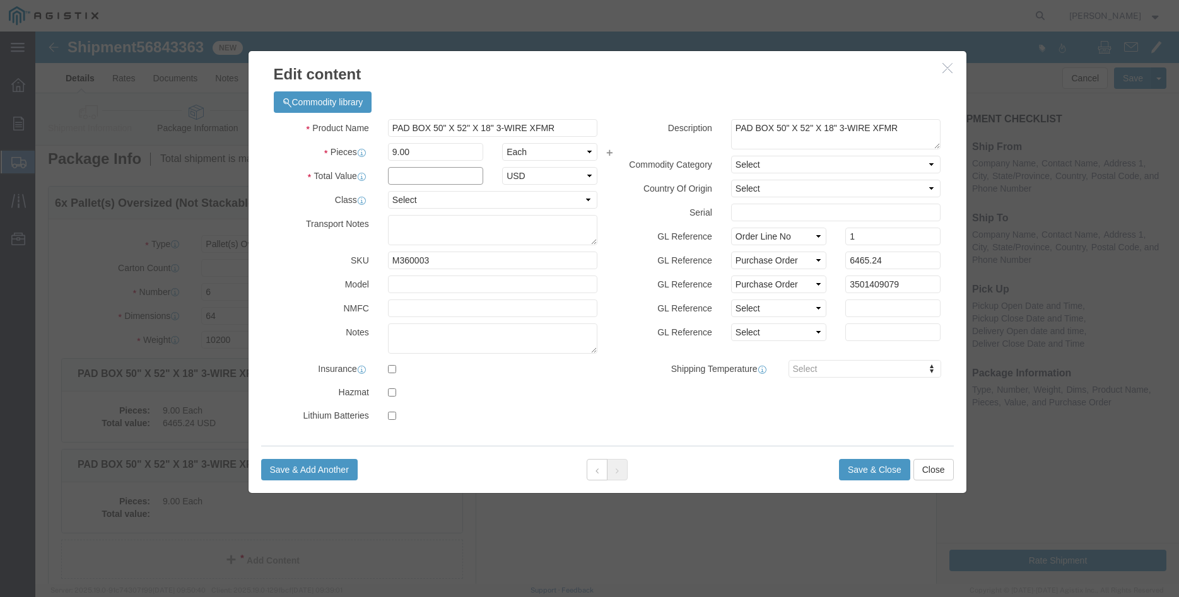
click input "text"
type input "6465.24"
click select "Select 50 55 60 65 70 85 92.5 100 125 175 250 300 400"
select select "100"
click option "100"
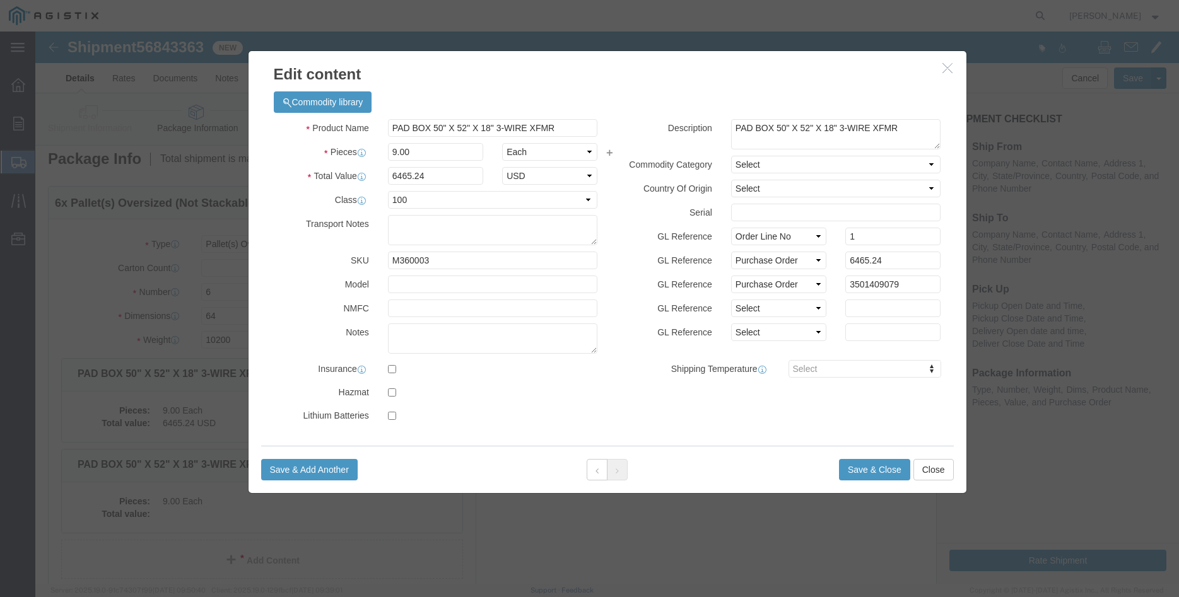
click label "Shipping Temperature"
click button "Save & Close"
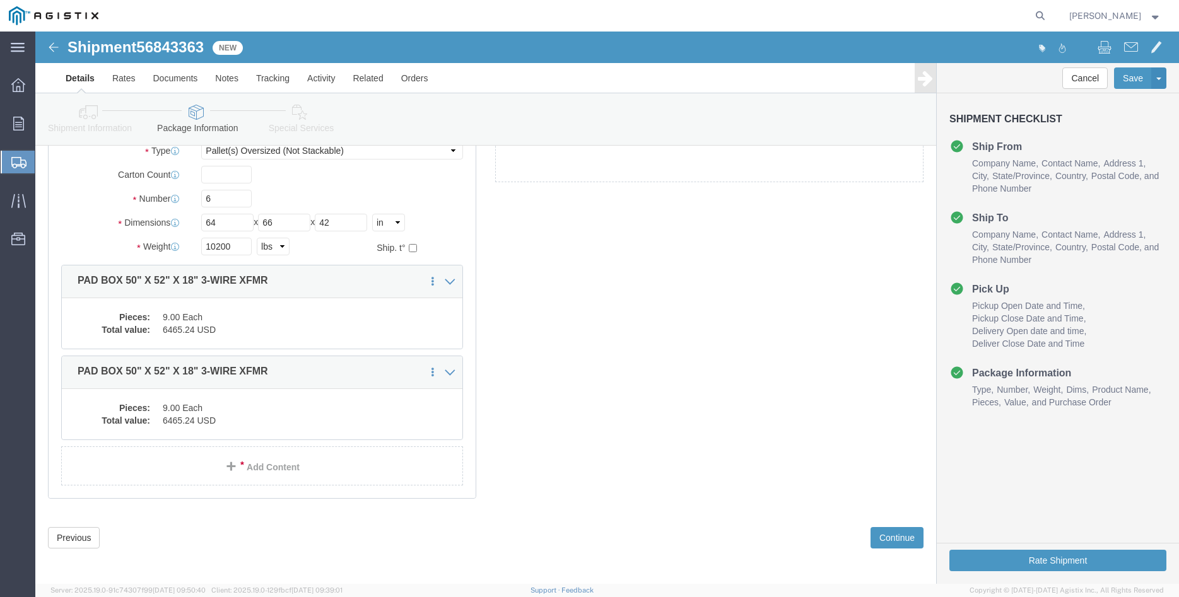
scroll to position [113, 0]
click button "Continue"
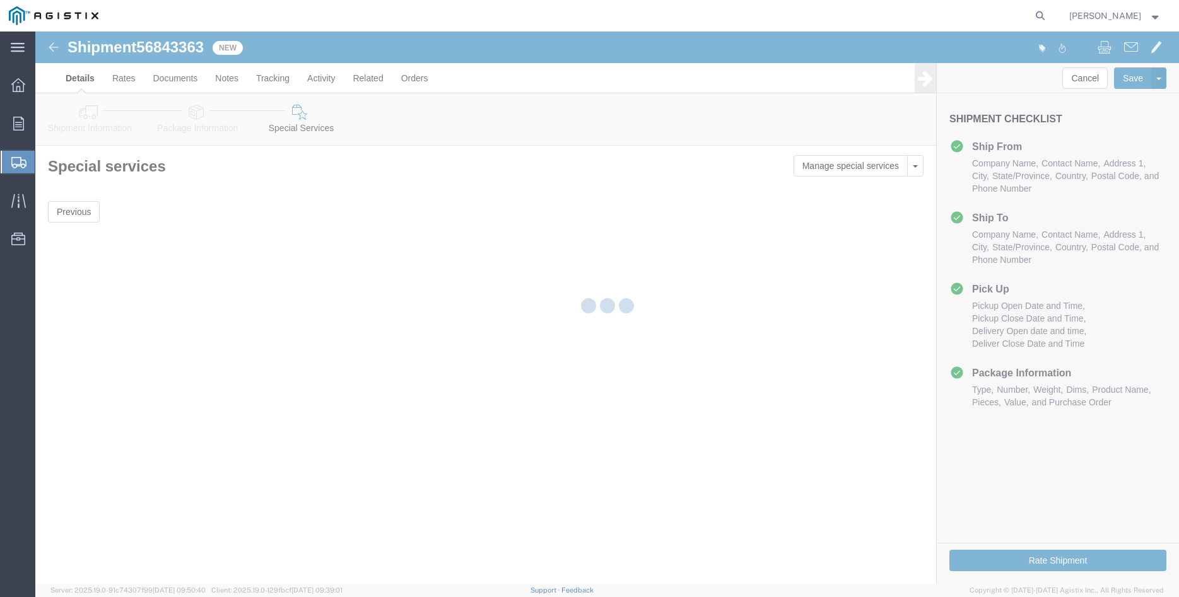
scroll to position [0, 0]
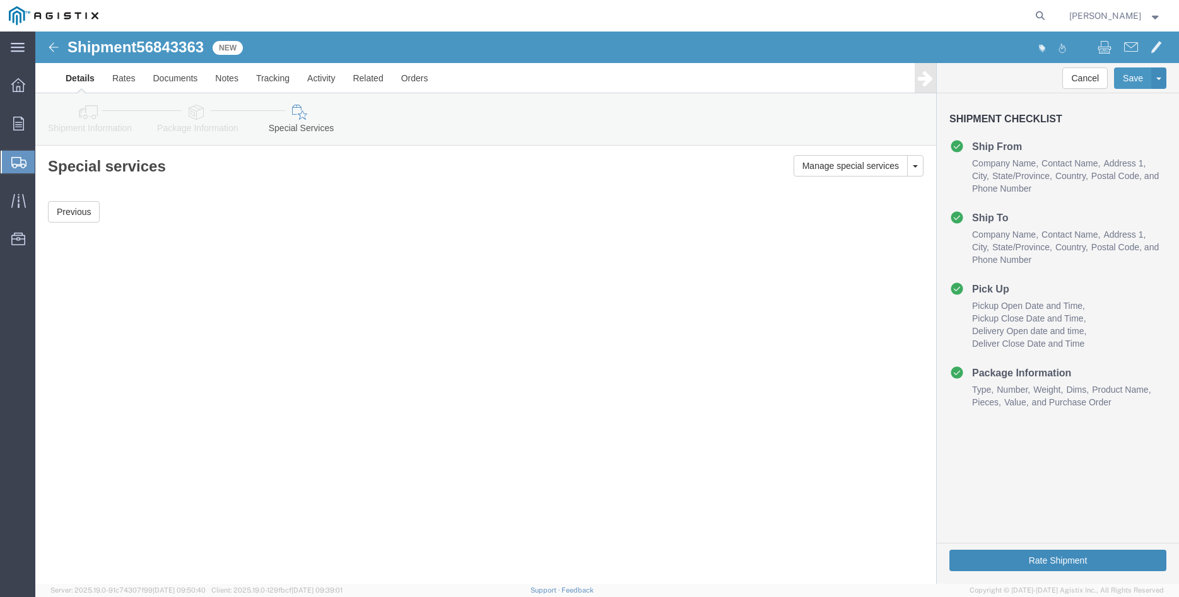
click button "Rate Shipment"
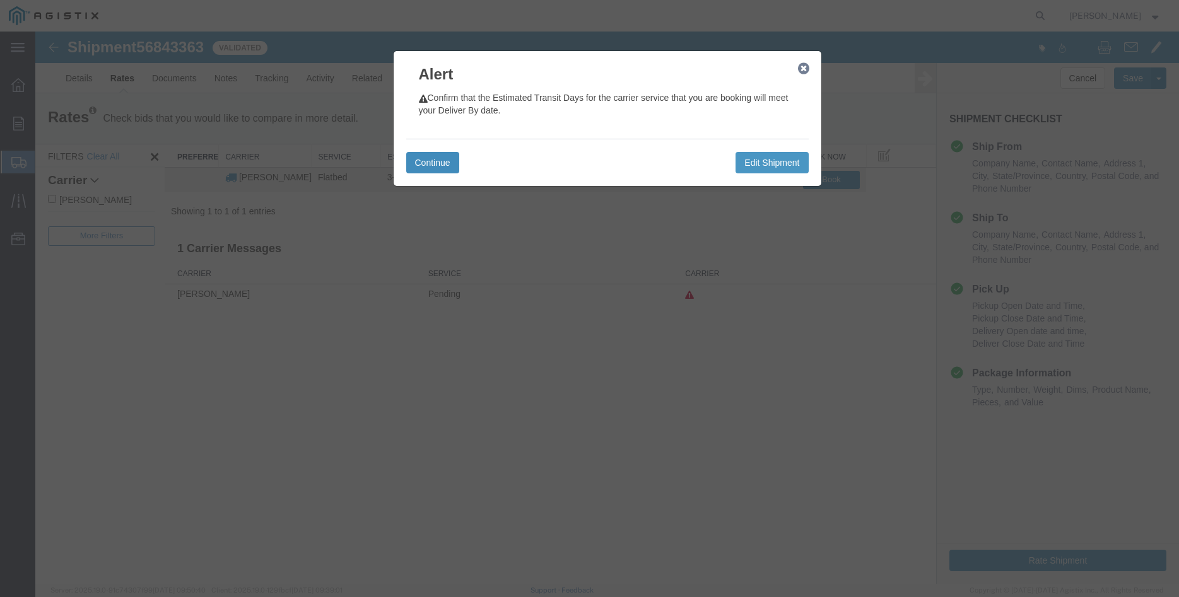
click at [445, 165] on button "Continue" at bounding box center [432, 162] width 53 height 21
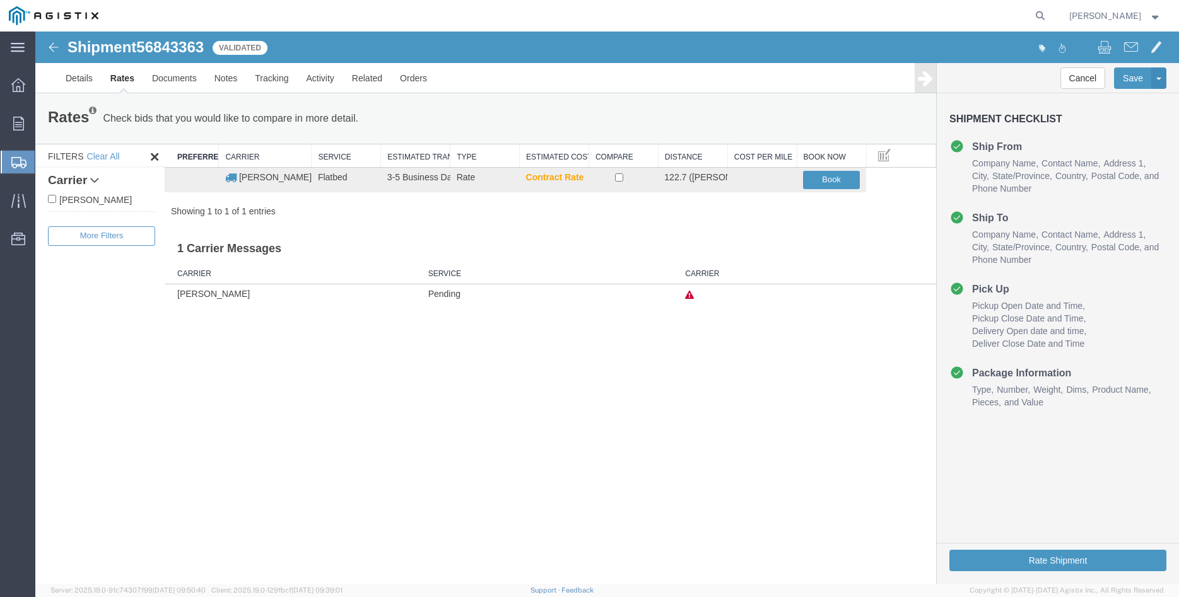
click at [83, 197] on label "[PERSON_NAME]" at bounding box center [101, 199] width 107 height 14
click at [56, 197] on input "[PERSON_NAME]" at bounding box center [52, 199] width 8 height 8
checkbox input "true"
click at [623, 181] on input "checkbox" at bounding box center [619, 177] width 8 height 8
checkbox input "true"
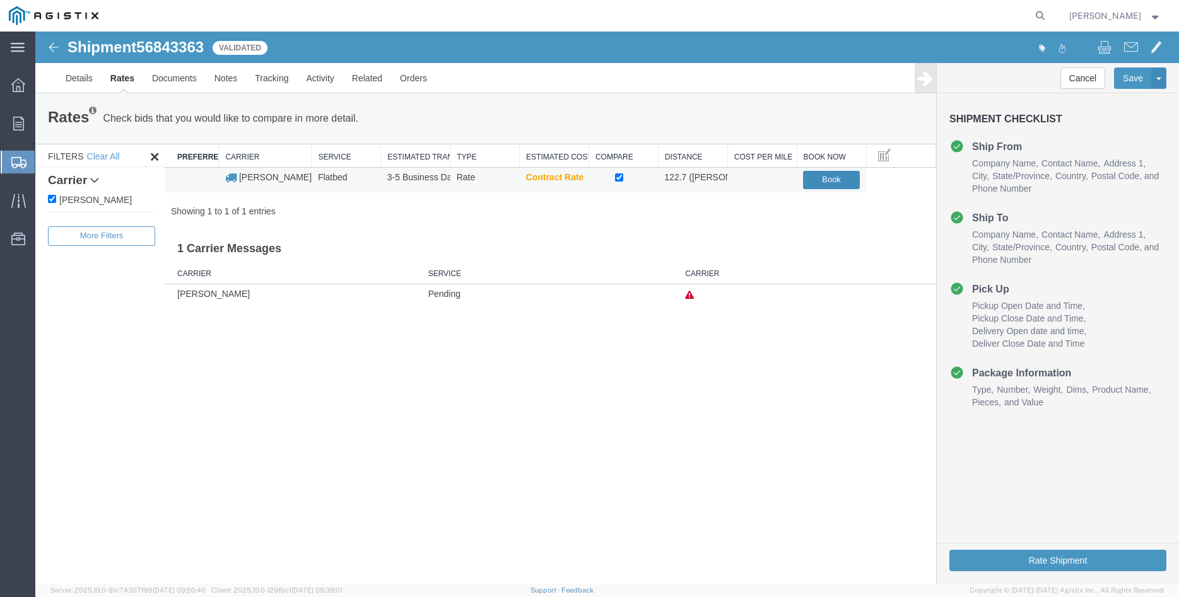
click at [833, 182] on button "Book" at bounding box center [831, 180] width 57 height 18
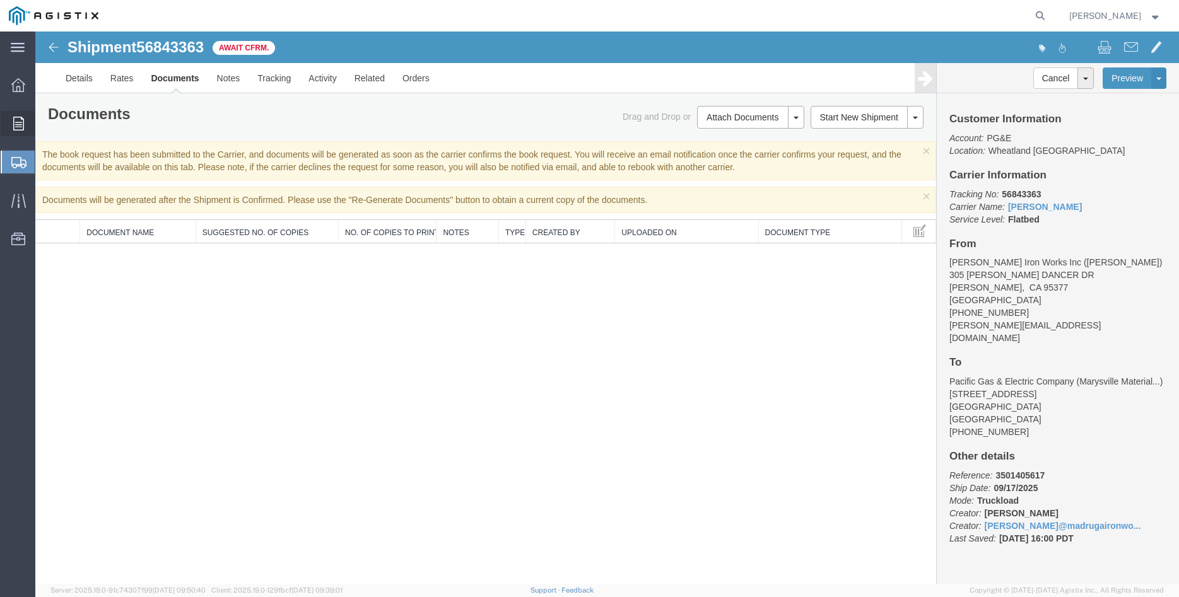
click at [24, 127] on div at bounding box center [18, 123] width 35 height 25
